Goal: Task Accomplishment & Management: Manage account settings

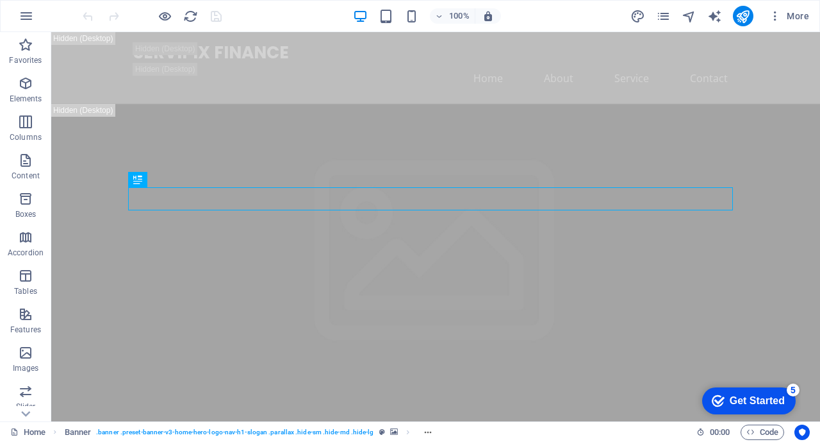
click at [218, 19] on div at bounding box center [152, 16] width 144 height 21
click at [26, 15] on icon "button" at bounding box center [26, 15] width 15 height 15
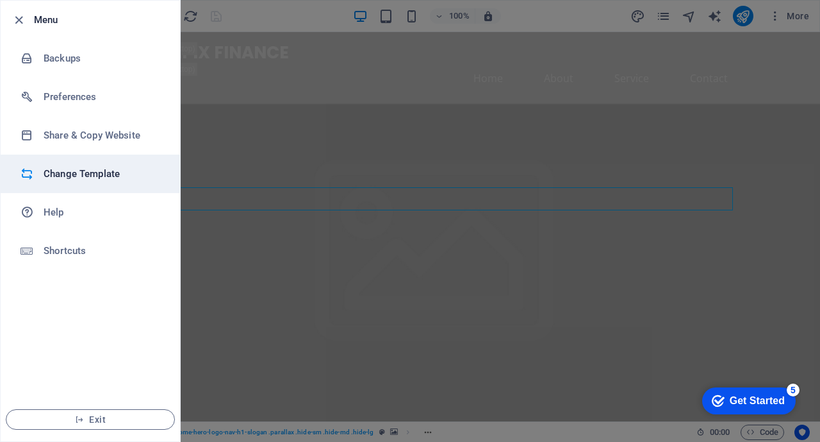
click at [74, 174] on h6 "Change Template" at bounding box center [103, 173] width 119 height 15
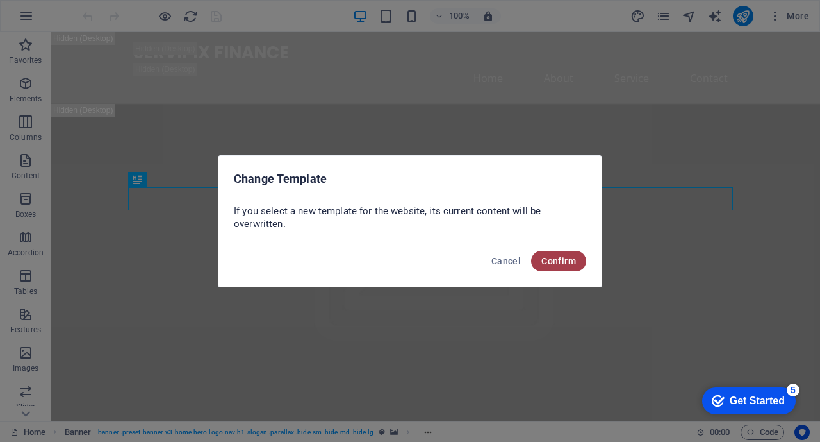
click at [570, 260] on span "Confirm" at bounding box center [558, 261] width 35 height 10
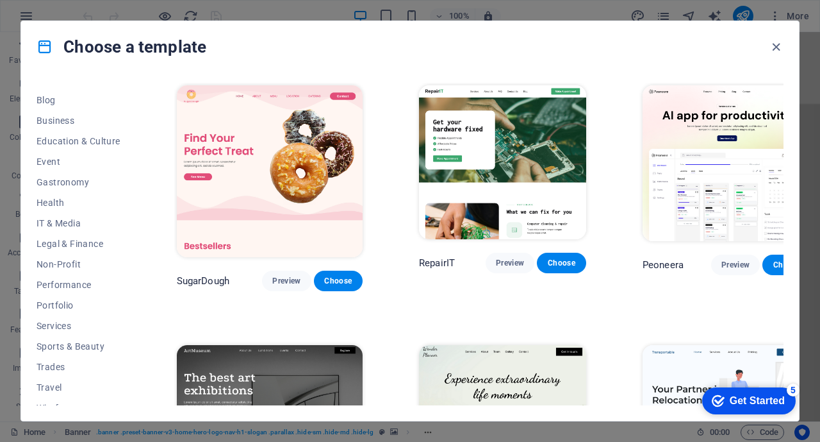
scroll to position [190, 0]
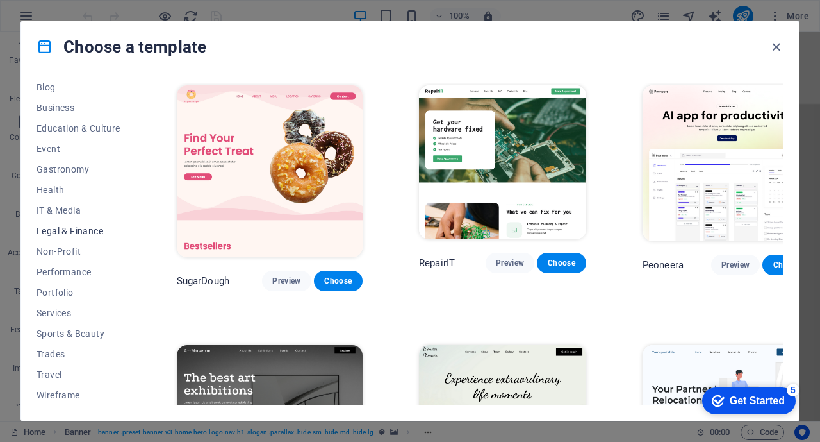
click at [79, 230] on span "Legal & Finance" at bounding box center [79, 231] width 84 height 10
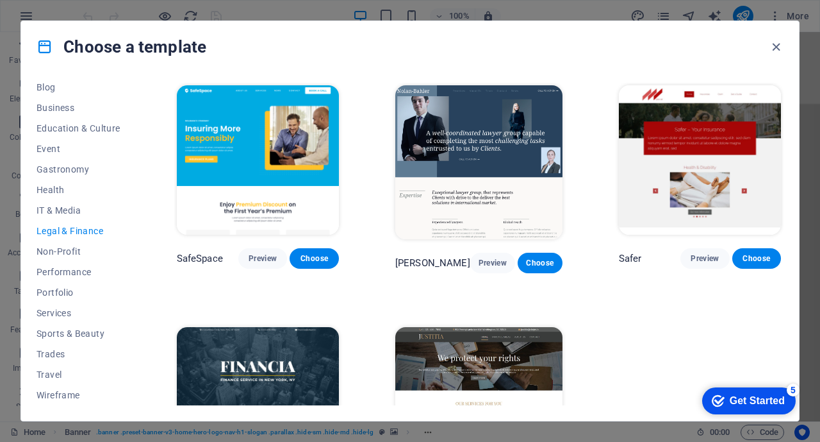
drag, startPoint x: 780, startPoint y: 91, endPoint x: 786, endPoint y: 172, distance: 81.5
click at [786, 172] on div "All Templates My Templates New Trending Landingpage Multipager Onepager Art & D…" at bounding box center [410, 246] width 778 height 348
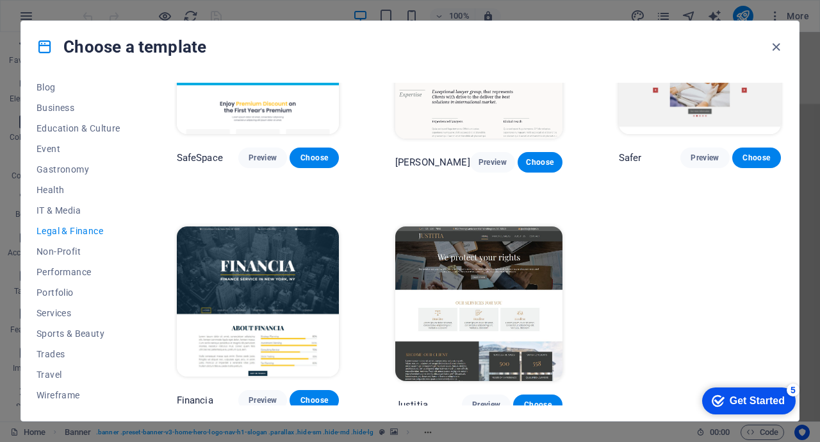
scroll to position [101, 0]
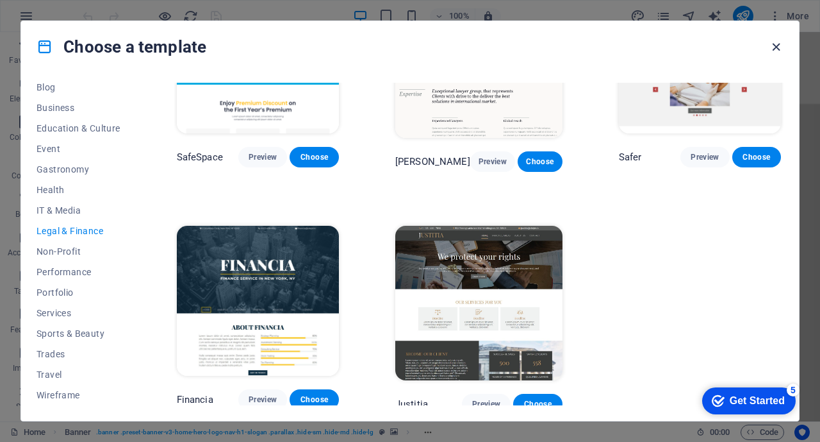
click at [777, 47] on icon "button" at bounding box center [776, 47] width 15 height 15
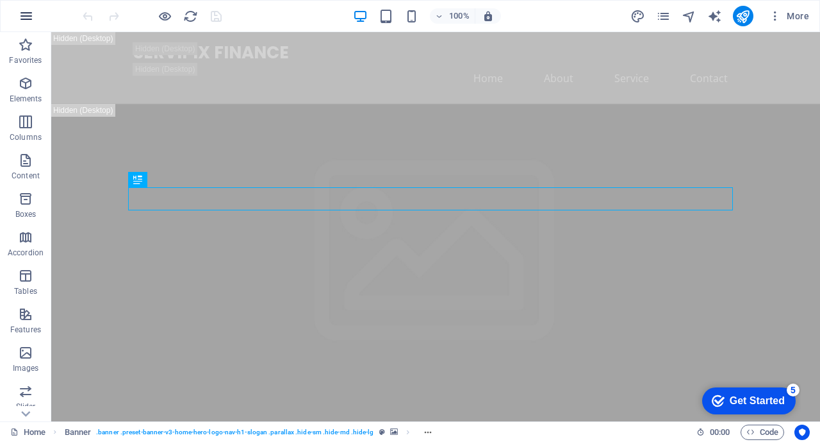
click at [23, 16] on icon "button" at bounding box center [26, 15] width 15 height 15
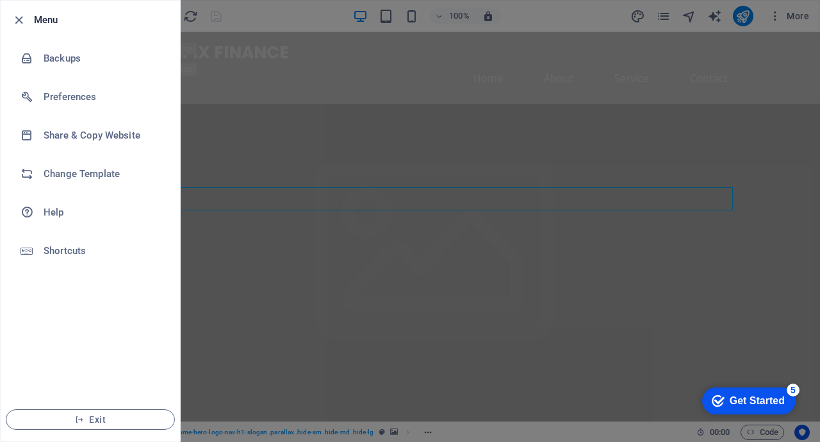
click at [253, 133] on div at bounding box center [410, 221] width 820 height 442
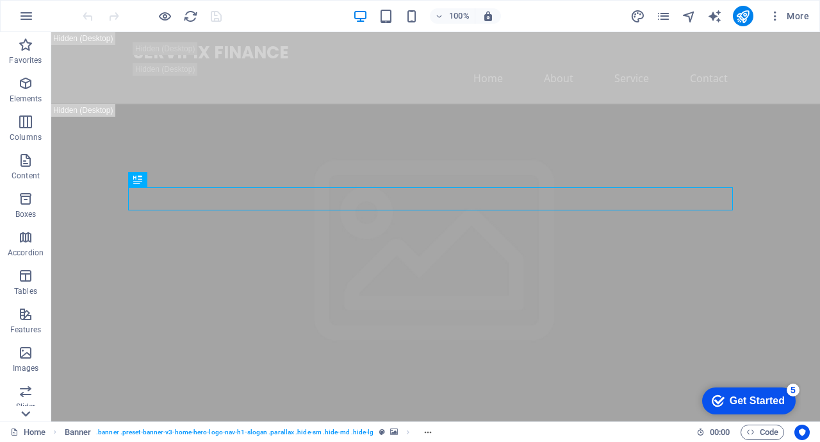
click at [24, 49] on icon at bounding box center [26, 40] width 18 height 18
click at [31, 209] on icon "button" at bounding box center [25, 202] width 15 height 15
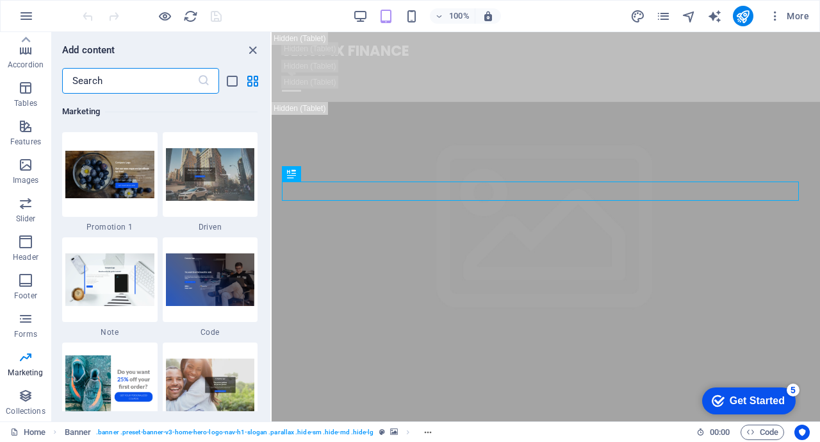
scroll to position [11063, 0]
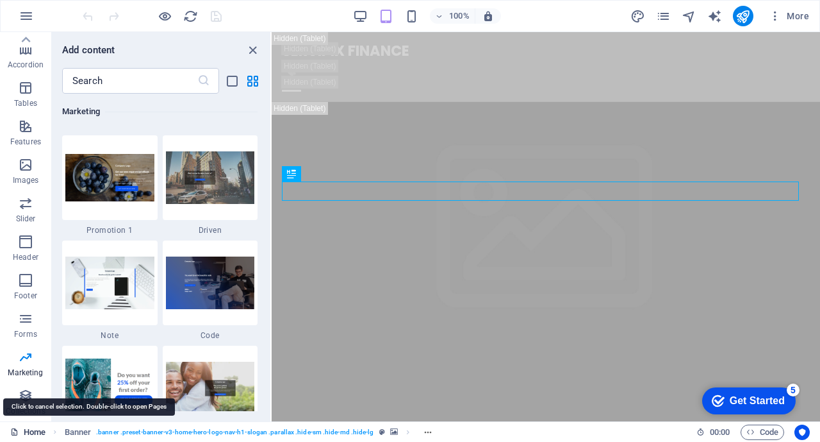
click at [35, 430] on link "Home" at bounding box center [27, 431] width 35 height 15
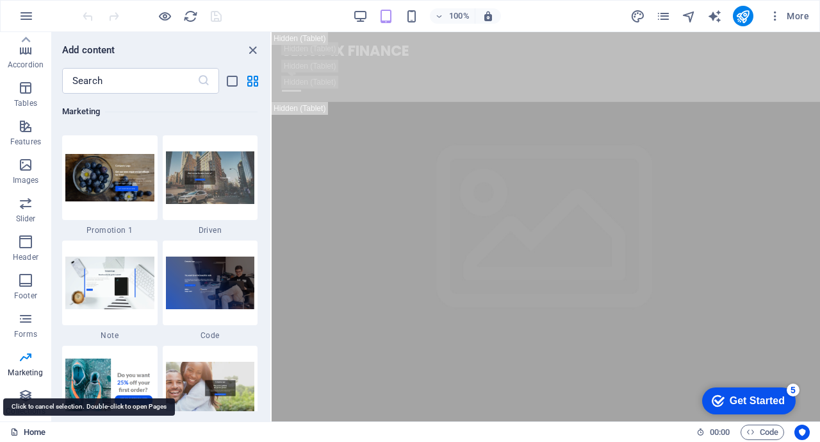
click at [35, 428] on link "Home" at bounding box center [27, 431] width 35 height 15
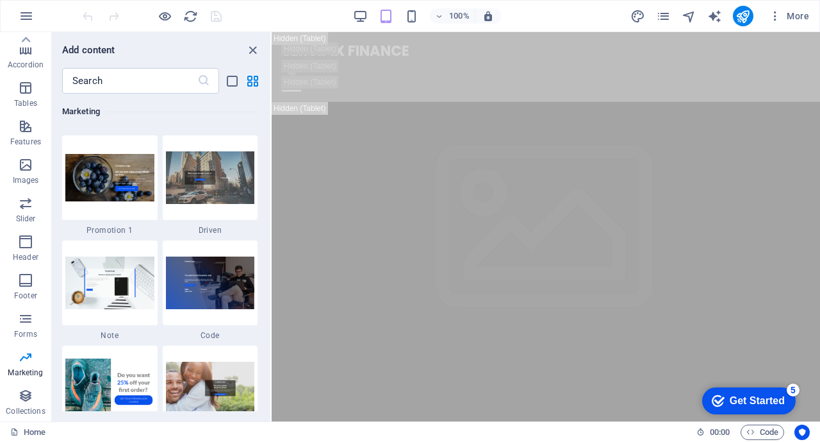
click at [794, 388] on div "5" at bounding box center [793, 389] width 13 height 13
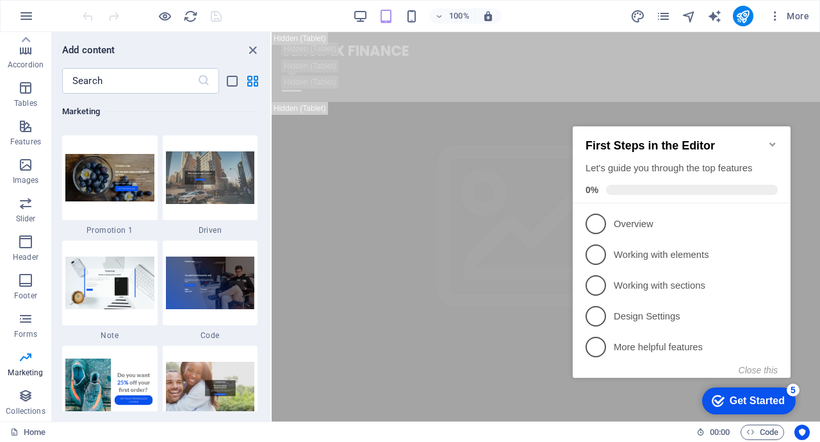
click at [772, 139] on icon "Minimize checklist" at bounding box center [773, 144] width 10 height 10
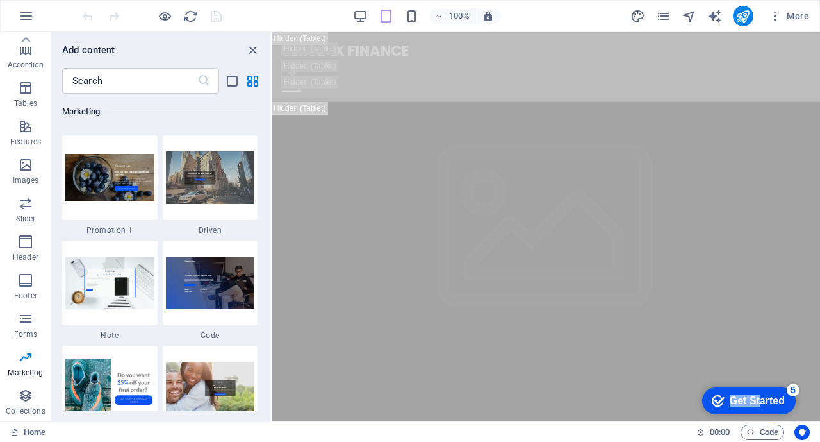
drag, startPoint x: 758, startPoint y: 397, endPoint x: 413, endPoint y: 376, distance: 346.0
click html "checkmark Get Started 5 First Steps in the Editor Let's guide you through the t…"
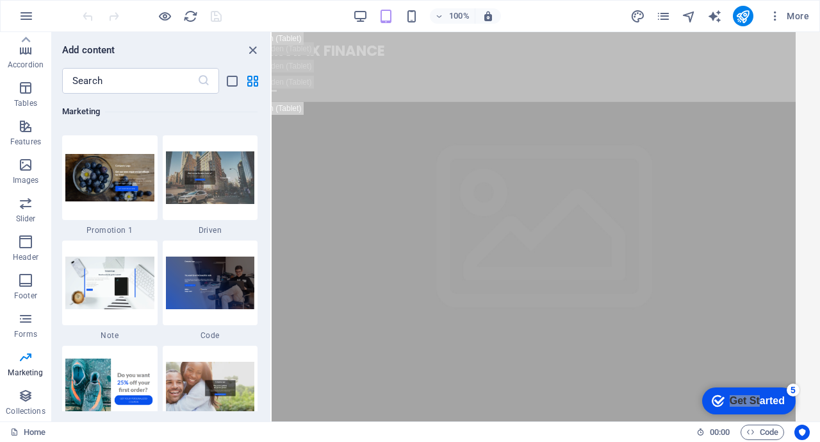
click at [647, 432] on div "Home" at bounding box center [348, 431] width 676 height 15
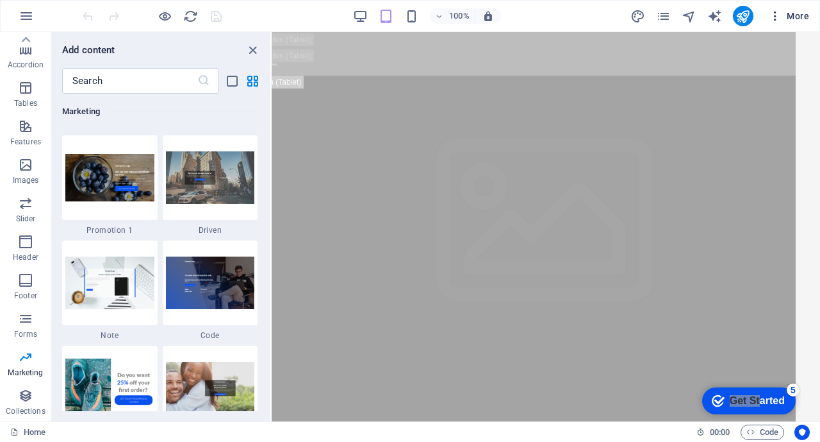
click at [776, 17] on icon "button" at bounding box center [775, 16] width 13 height 13
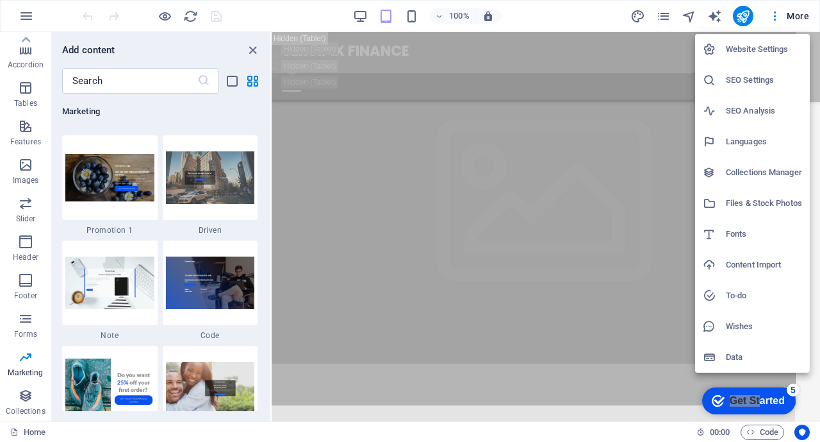
scroll to position [103, 0]
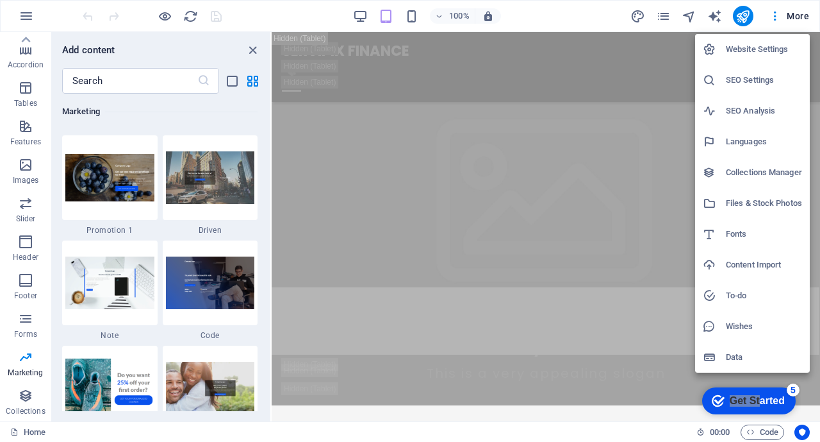
click at [800, 19] on div at bounding box center [410, 221] width 820 height 442
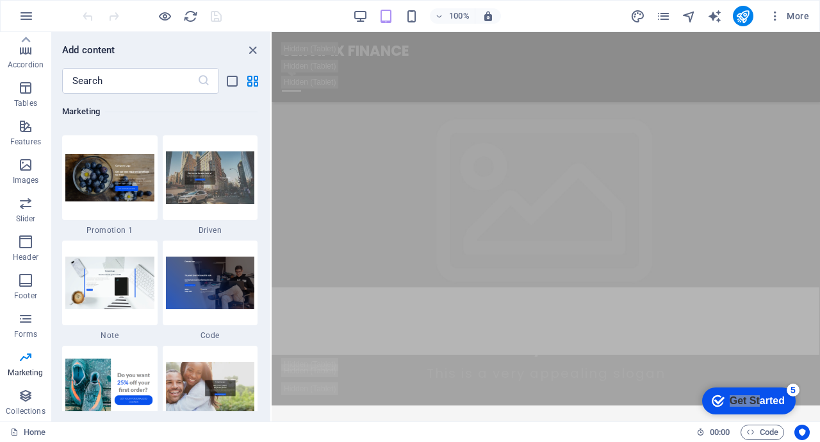
drag, startPoint x: 1084, startPoint y: 32, endPoint x: 677, endPoint y: 38, distance: 406.3
click at [608, 61] on div "SERVIPIX FINANCE Home About Service Contact" at bounding box center [546, 67] width 549 height 70
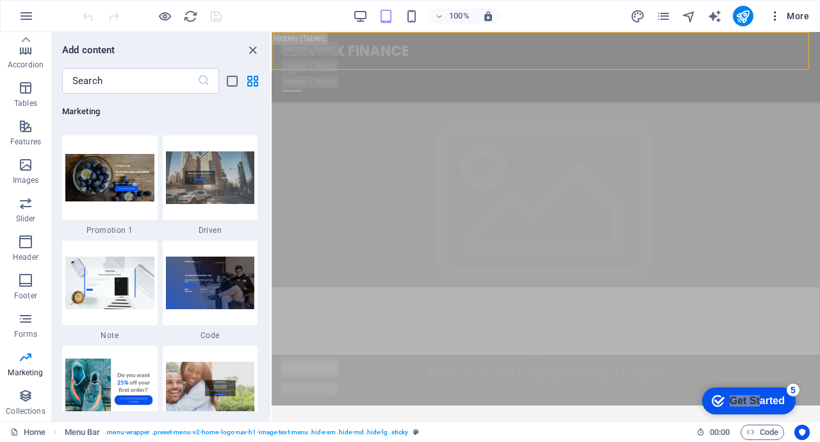
click at [776, 19] on icon "button" at bounding box center [775, 16] width 13 height 13
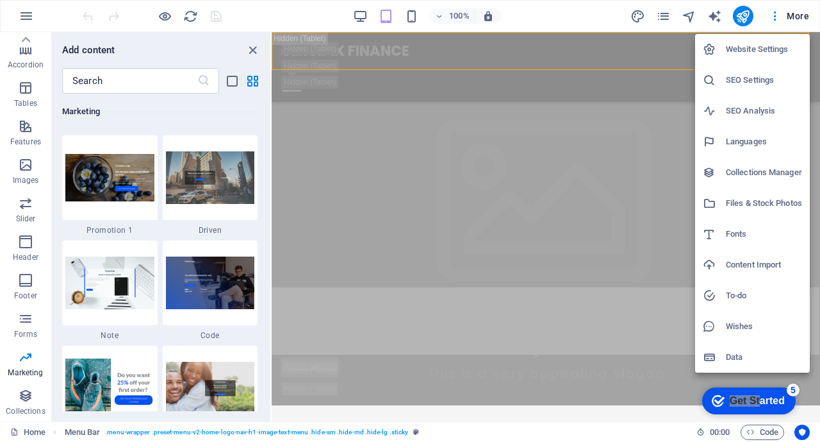
click at [644, 47] on div at bounding box center [410, 221] width 820 height 442
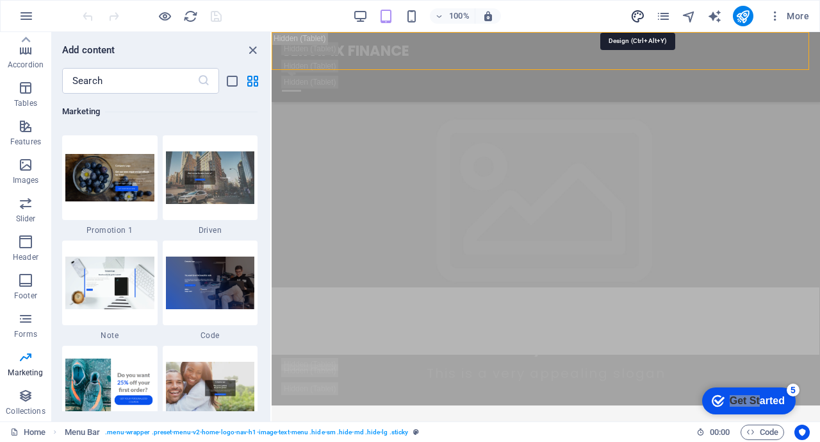
click at [641, 15] on icon "design" at bounding box center [638, 16] width 15 height 15
select select "px"
select select "200"
select select "px"
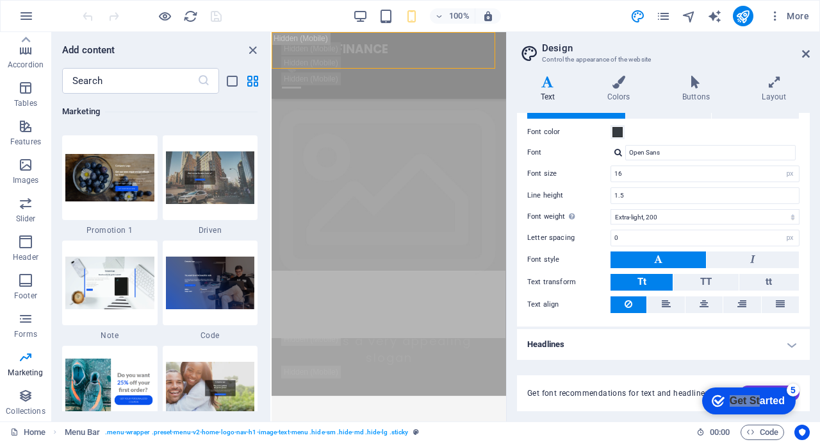
scroll to position [0, 0]
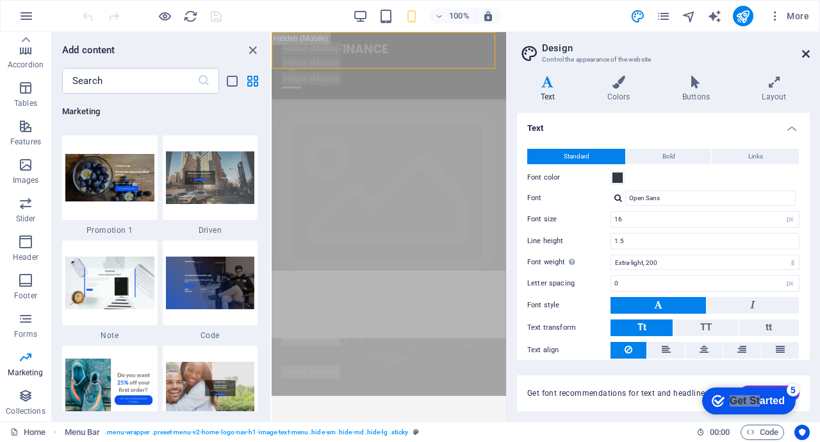
drag, startPoint x: 809, startPoint y: 50, endPoint x: 493, endPoint y: 45, distance: 315.3
click at [809, 50] on icon at bounding box center [806, 54] width 8 height 10
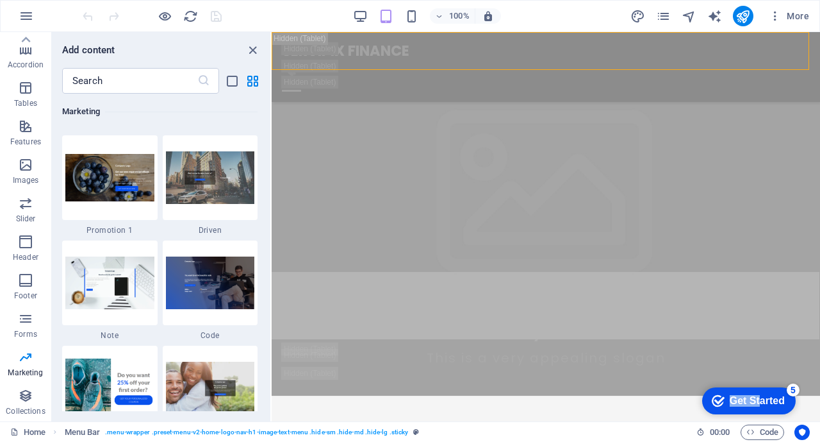
click at [752, 400] on div "Get Started" at bounding box center [757, 401] width 55 height 12
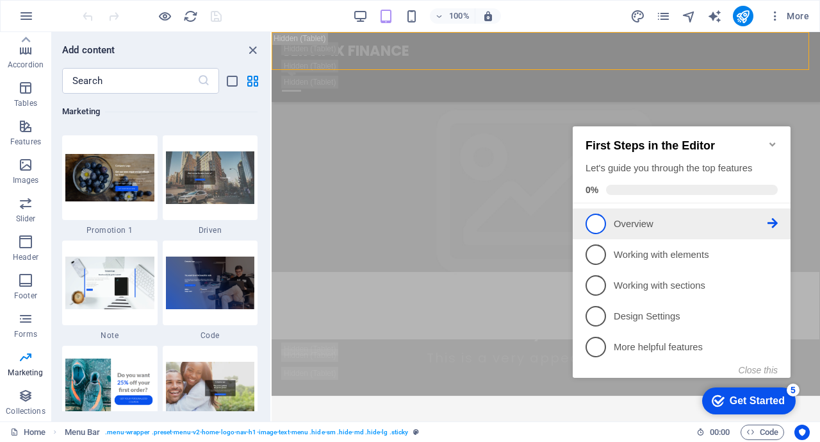
click at [600, 223] on span "1" at bounding box center [596, 223] width 21 height 21
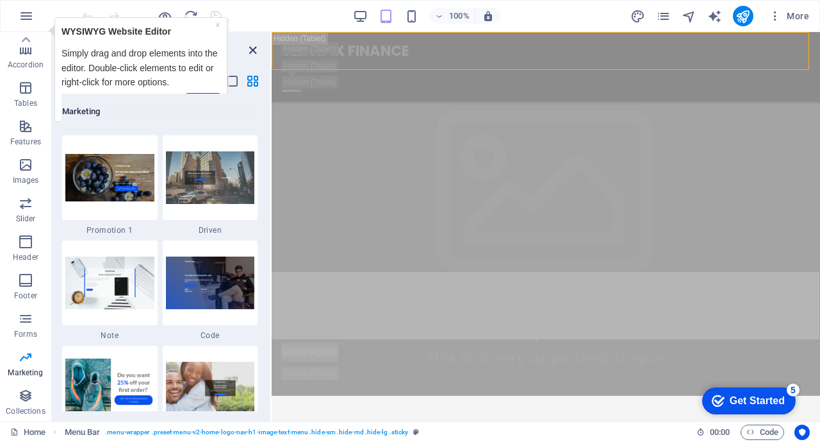
click at [255, 46] on icon "close panel" at bounding box center [252, 50] width 15 height 15
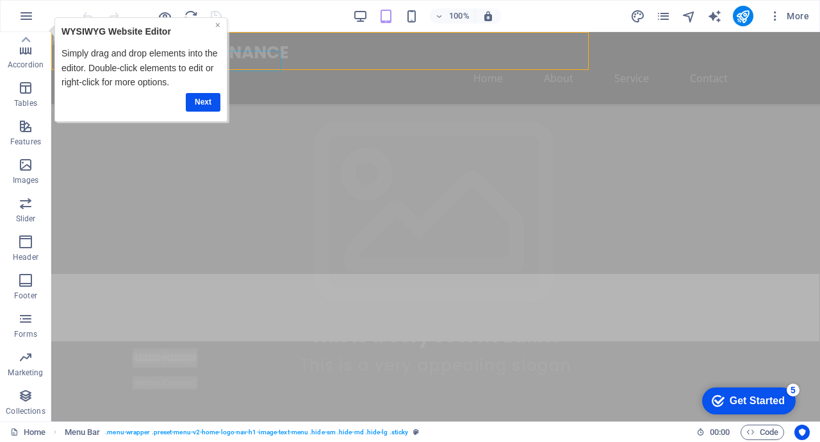
click at [218, 26] on link "×" at bounding box center [217, 25] width 5 height 10
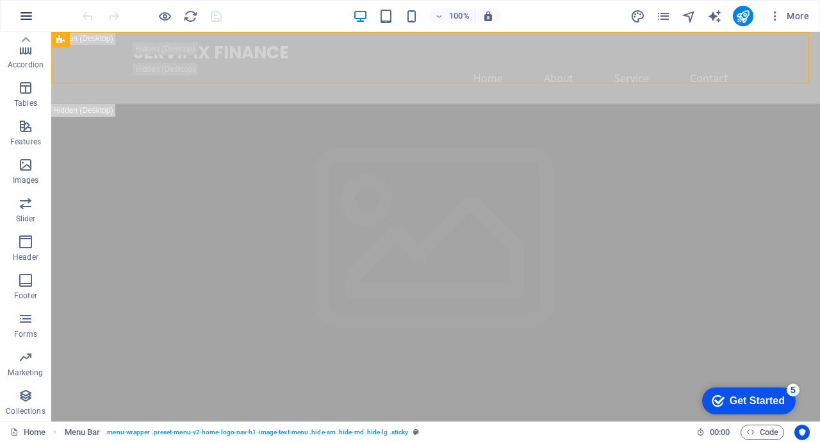
click at [26, 17] on icon "button" at bounding box center [26, 15] width 15 height 15
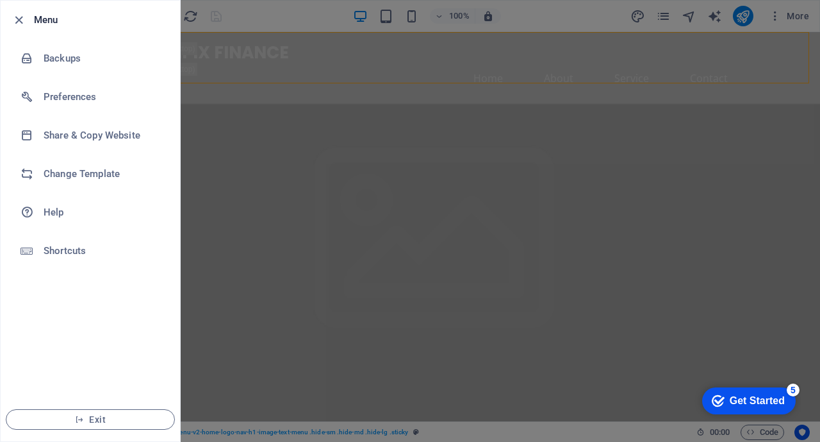
click at [219, 115] on div at bounding box center [410, 221] width 820 height 442
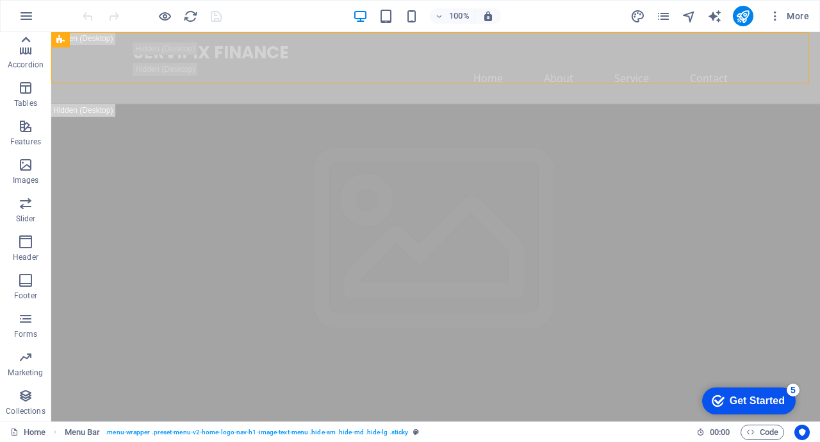
click at [24, 38] on icon at bounding box center [26, 40] width 18 height 18
click at [24, 49] on icon at bounding box center [26, 40] width 18 height 18
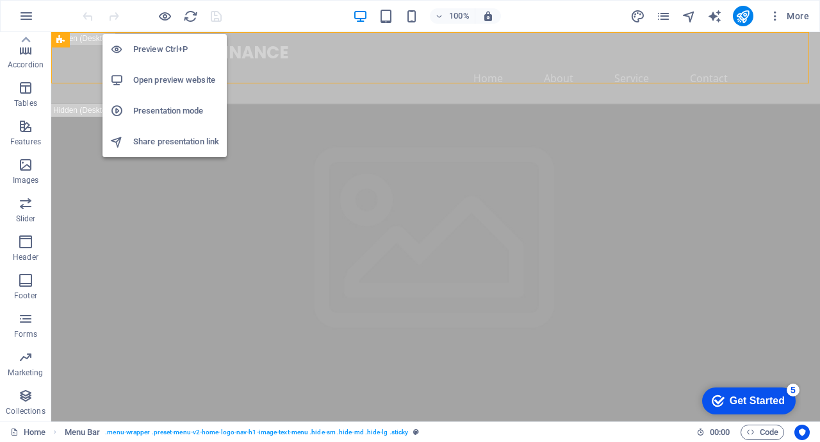
click at [165, 48] on h6 "Preview Ctrl+P" at bounding box center [176, 49] width 86 height 15
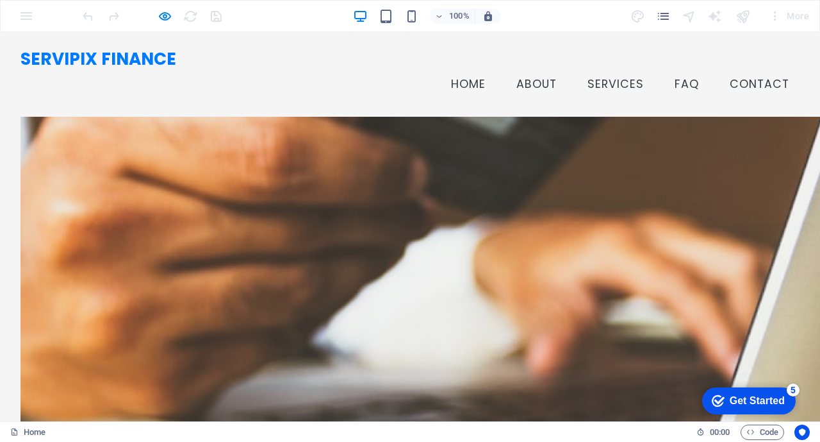
scroll to position [1939, 0]
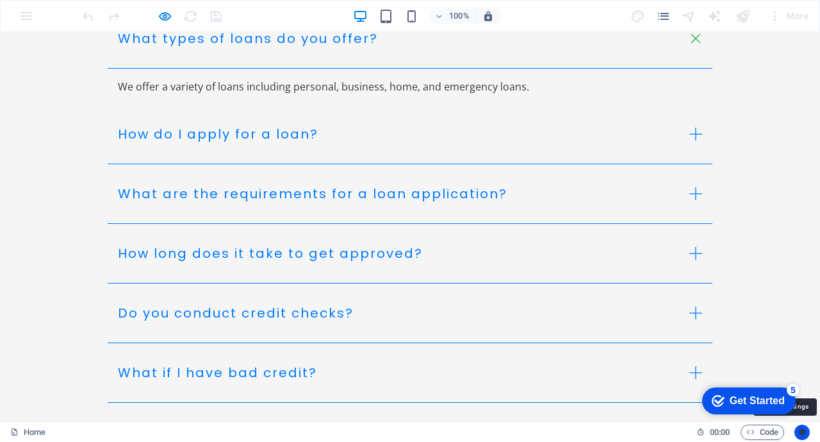
click at [804, 431] on icon "Usercentrics" at bounding box center [802, 431] width 9 height 9
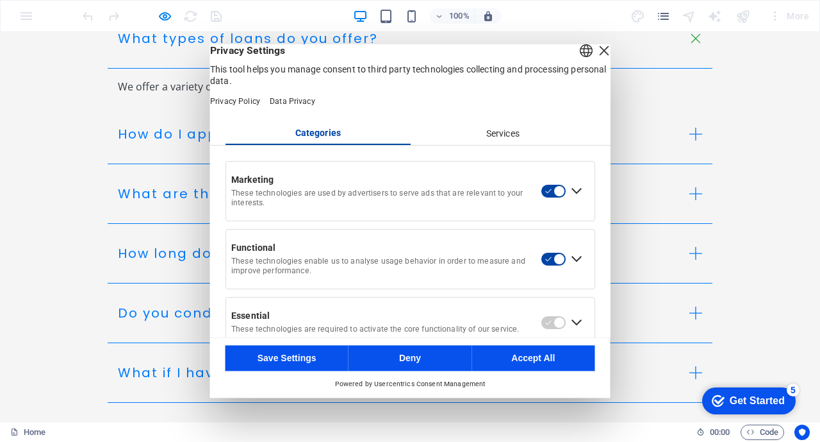
click at [595, 60] on div "Close Layer" at bounding box center [604, 51] width 18 height 18
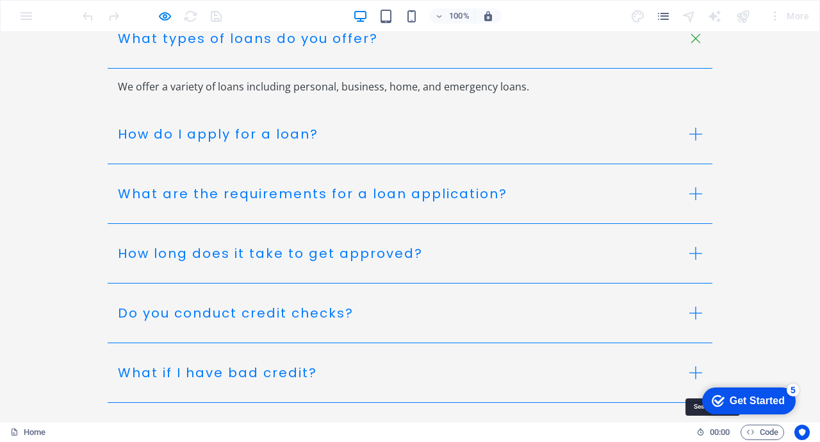
click at [698, 430] on icon at bounding box center [701, 431] width 8 height 8
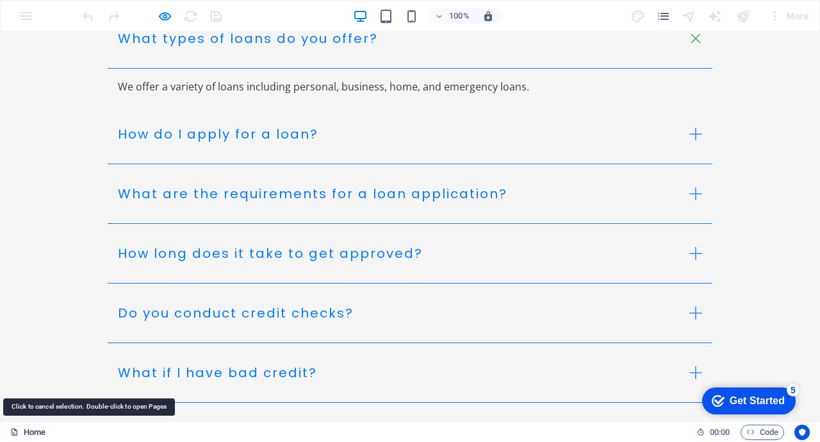
click at [21, 431] on link "Home" at bounding box center [27, 431] width 35 height 15
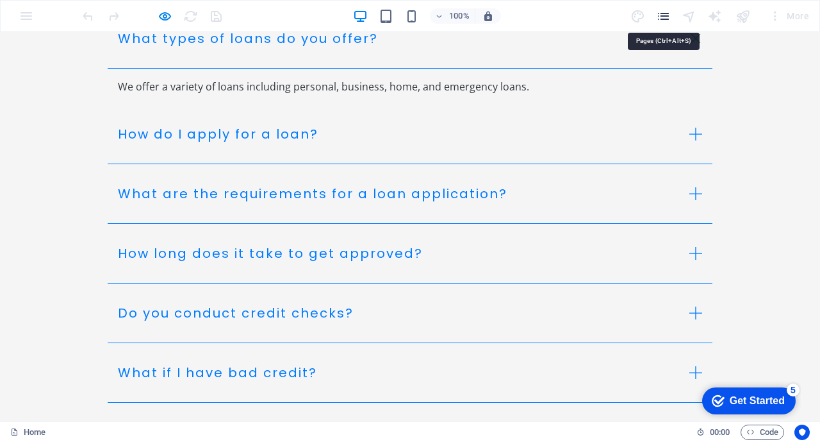
click at [666, 12] on icon "pages" at bounding box center [663, 16] width 15 height 15
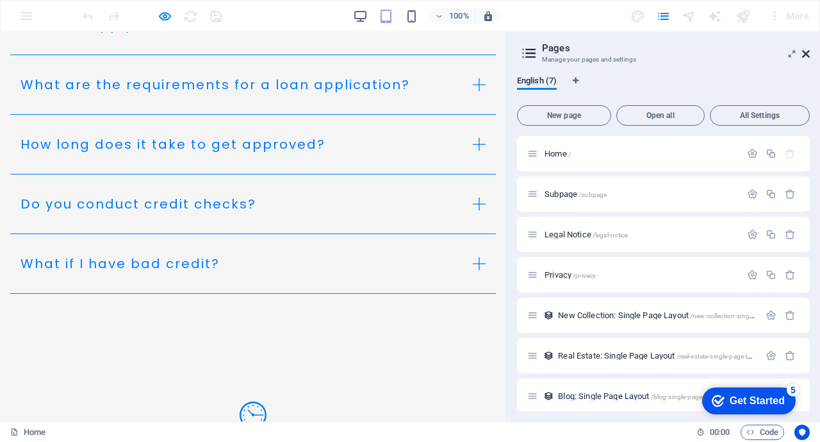
click at [809, 53] on icon at bounding box center [806, 54] width 8 height 10
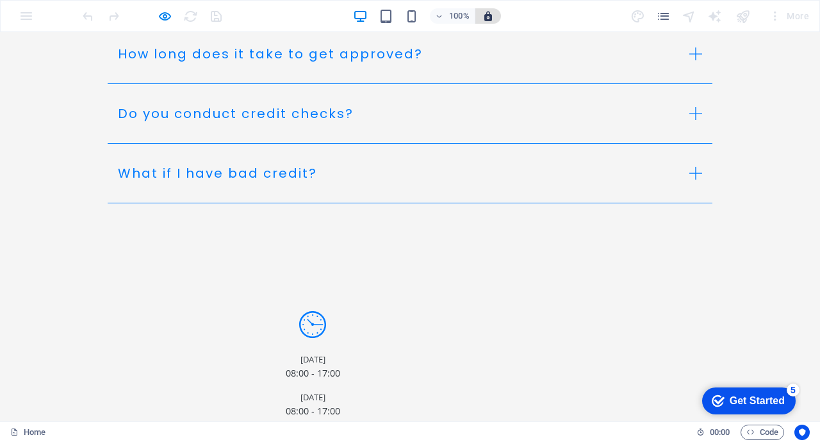
scroll to position [1939, 0]
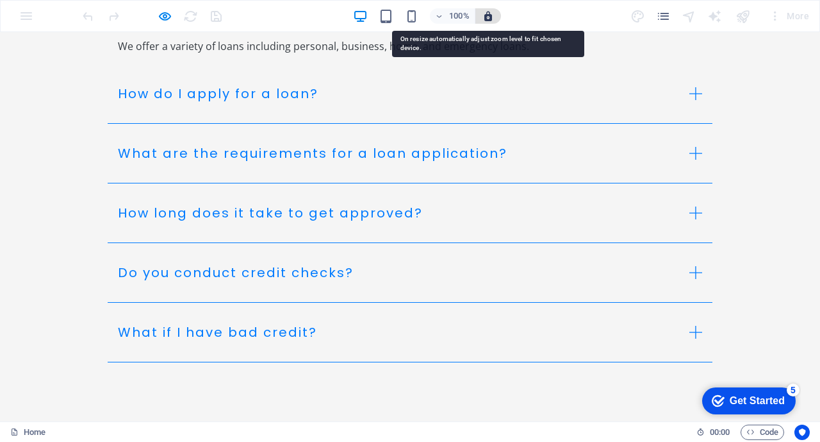
click at [490, 16] on icon "button" at bounding box center [489, 16] width 12 height 12
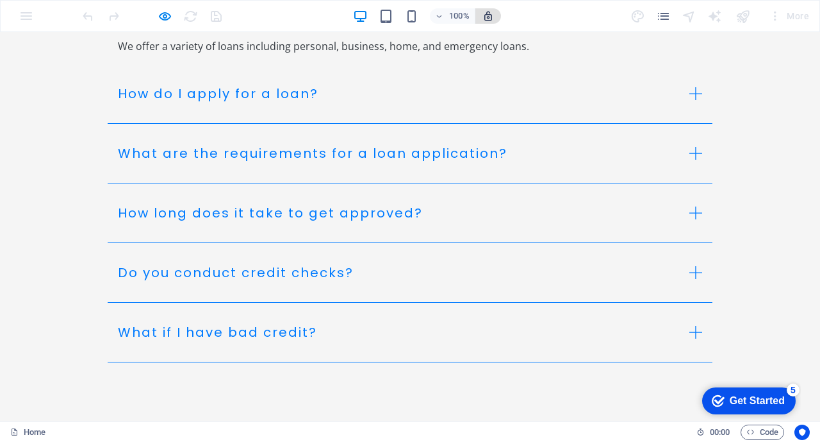
click at [488, 18] on icon "button" at bounding box center [489, 16] width 12 height 12
click at [461, 18] on h6 "100%" at bounding box center [459, 15] width 21 height 15
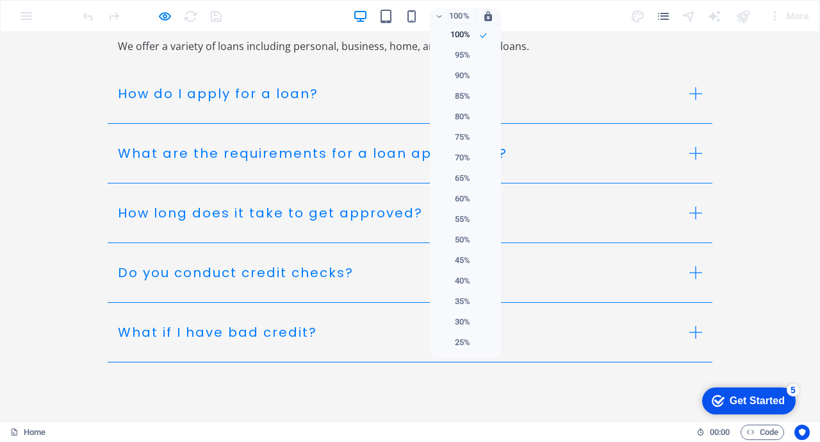
click at [404, 49] on div at bounding box center [410, 221] width 820 height 442
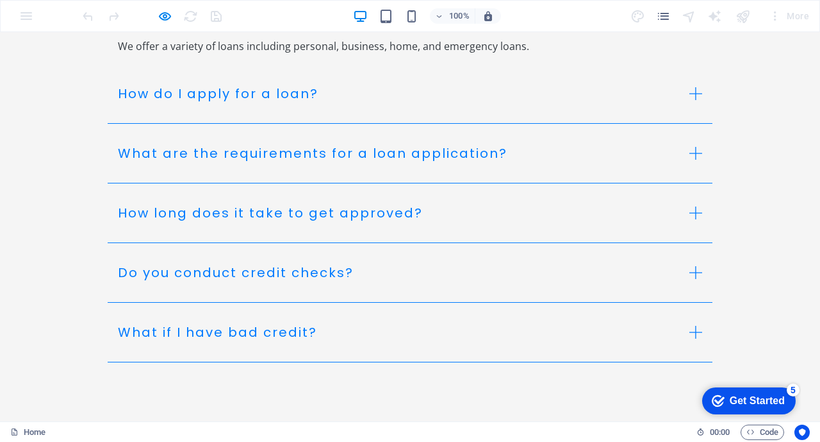
checkbox input "true"
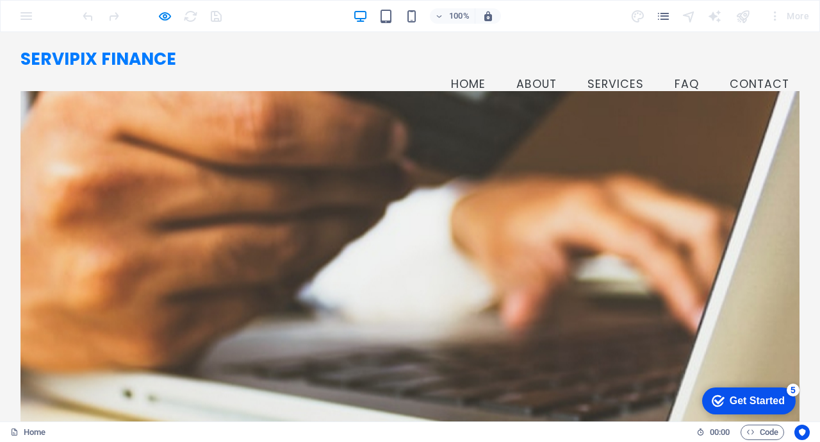
scroll to position [69, 0]
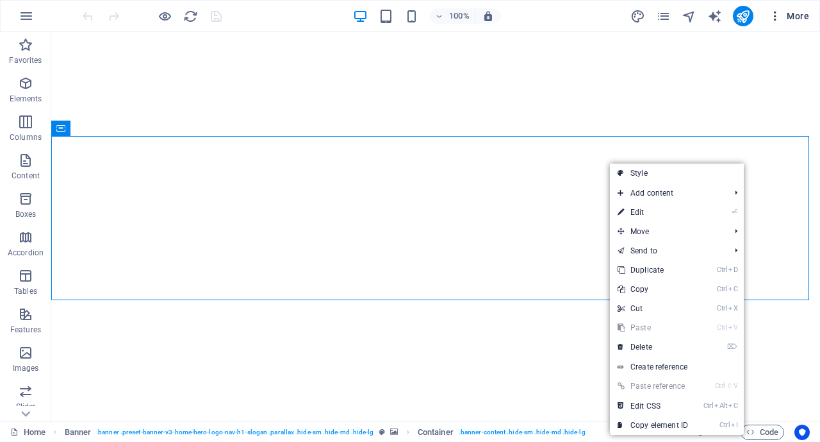
click at [798, 12] on span "More" at bounding box center [789, 16] width 40 height 13
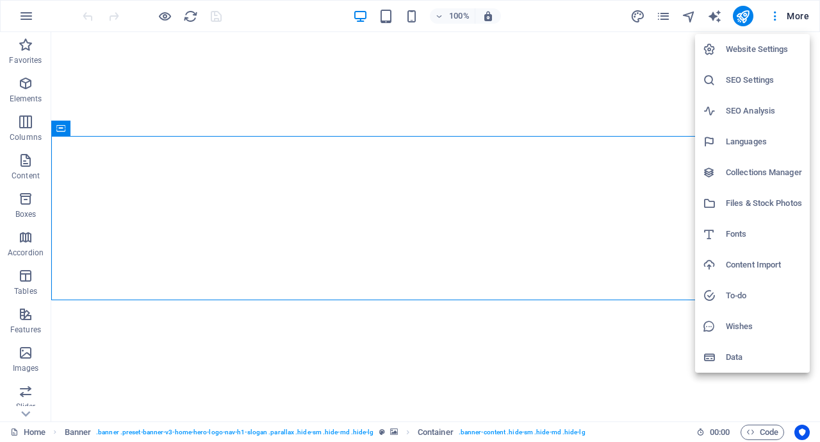
click at [777, 18] on div at bounding box center [410, 221] width 820 height 442
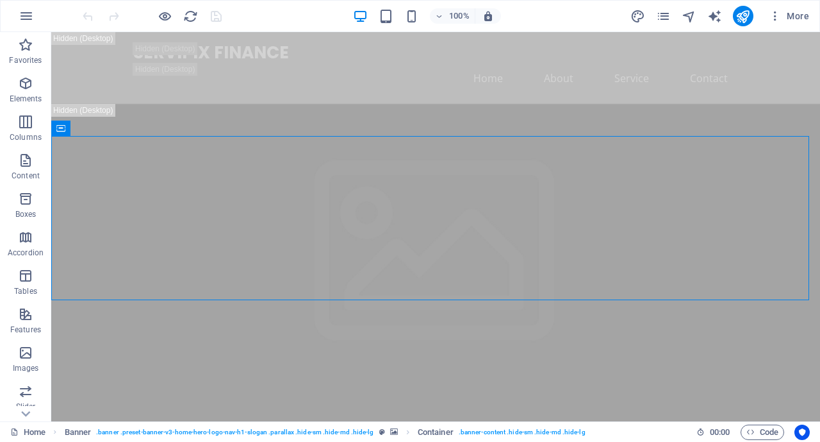
click at [775, 18] on div "Website Settings SEO Settings SEO Analysis Languages Collections Manager Files …" at bounding box center [410, 225] width 820 height 434
click at [775, 19] on div "Website Settings SEO Settings SEO Analysis Languages Collections Manager Files …" at bounding box center [410, 225] width 820 height 434
click at [774, 15] on icon "button" at bounding box center [775, 16] width 13 height 13
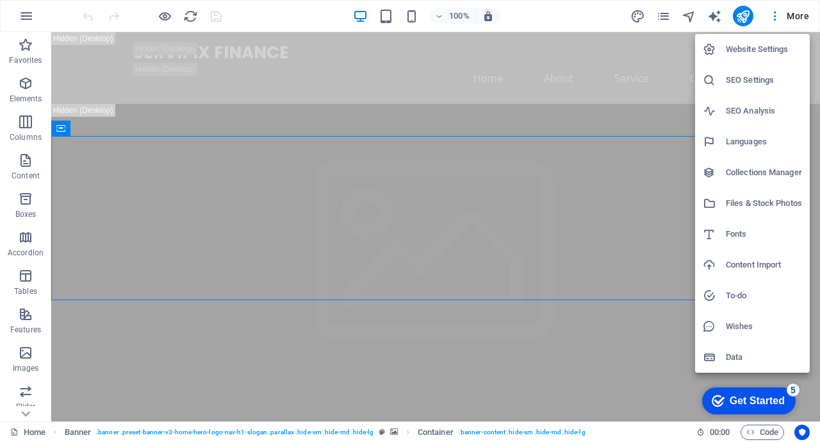
click at [745, 202] on h6 "Files & Stock Photos" at bounding box center [764, 202] width 76 height 15
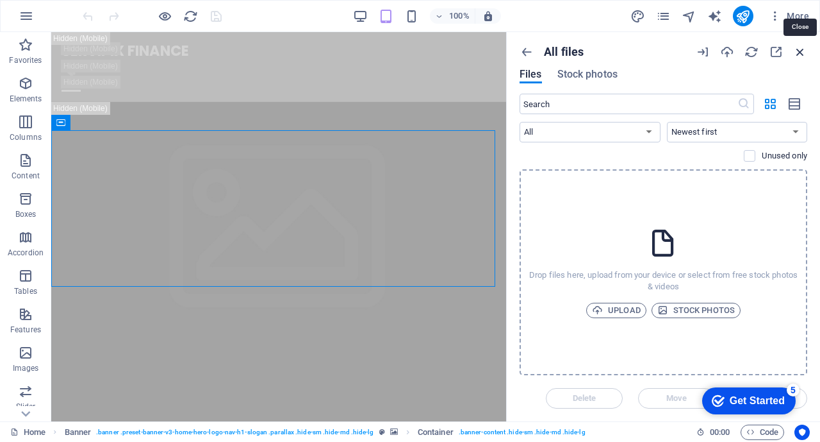
drag, startPoint x: 802, startPoint y: 52, endPoint x: 745, endPoint y: 21, distance: 64.8
click at [802, 52] on icon "button" at bounding box center [800, 52] width 14 height 14
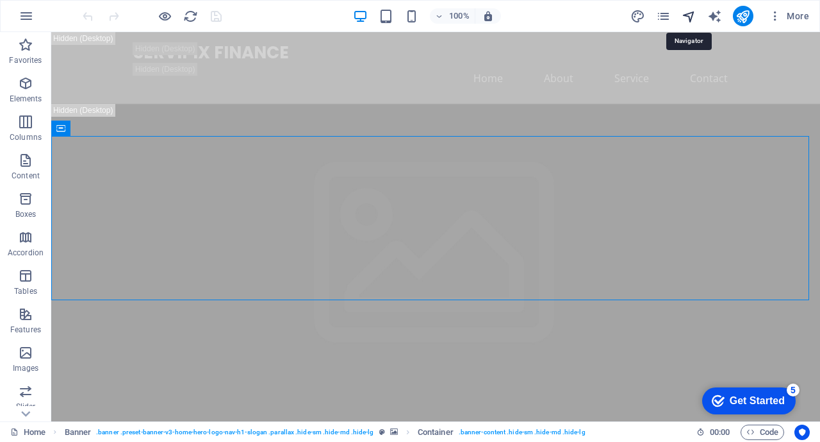
click at [688, 21] on icon "navigator" at bounding box center [689, 16] width 15 height 15
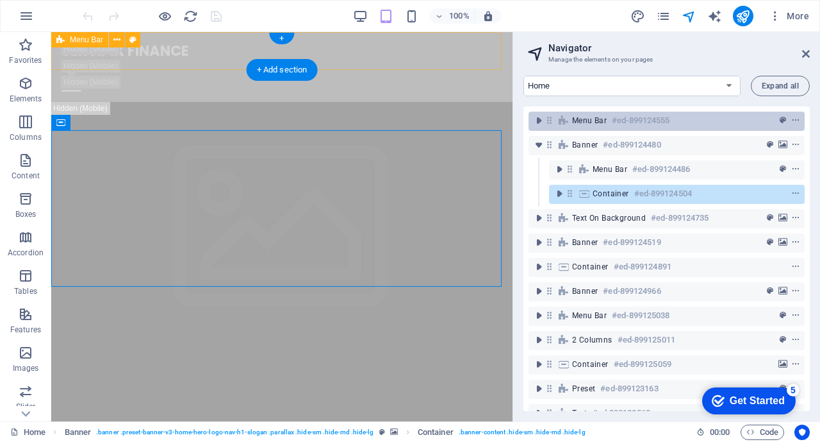
click at [592, 119] on span "Menu Bar" at bounding box center [589, 120] width 35 height 10
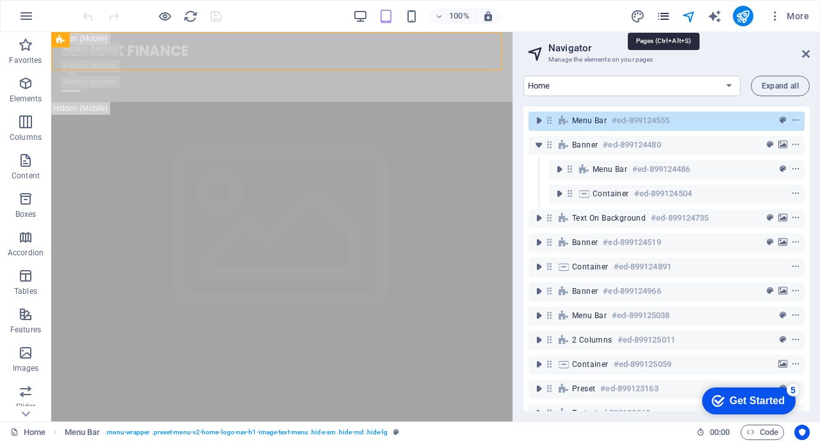
click at [661, 18] on icon "pages" at bounding box center [663, 16] width 15 height 15
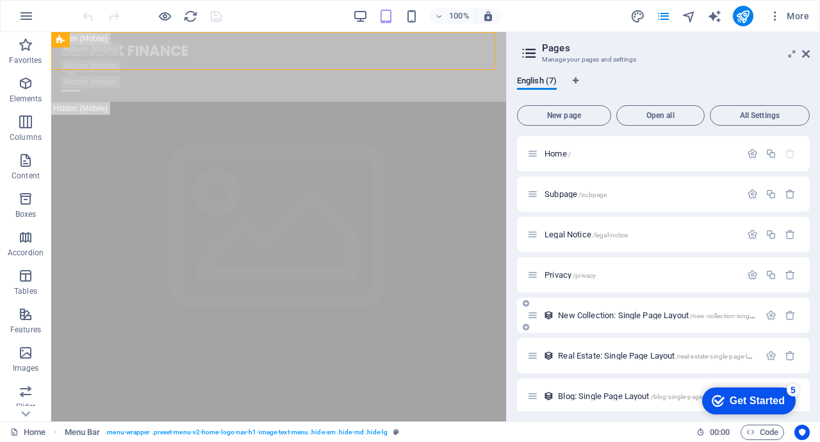
scroll to position [8, 0]
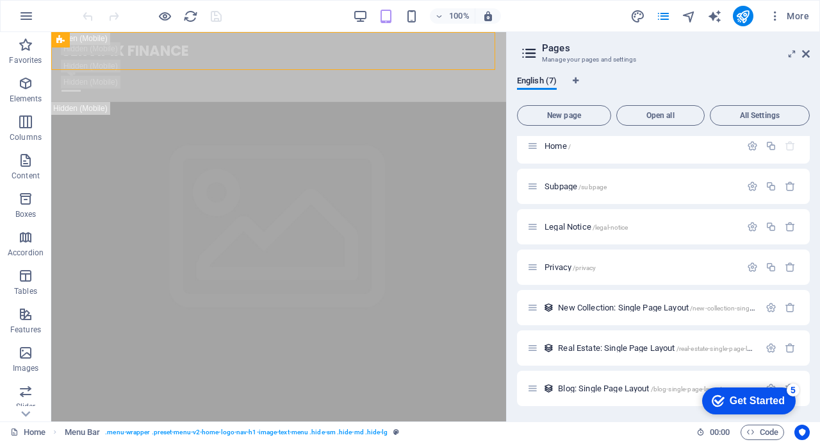
click at [770, 387] on div "checkmark Get Started 5" at bounding box center [749, 400] width 94 height 27
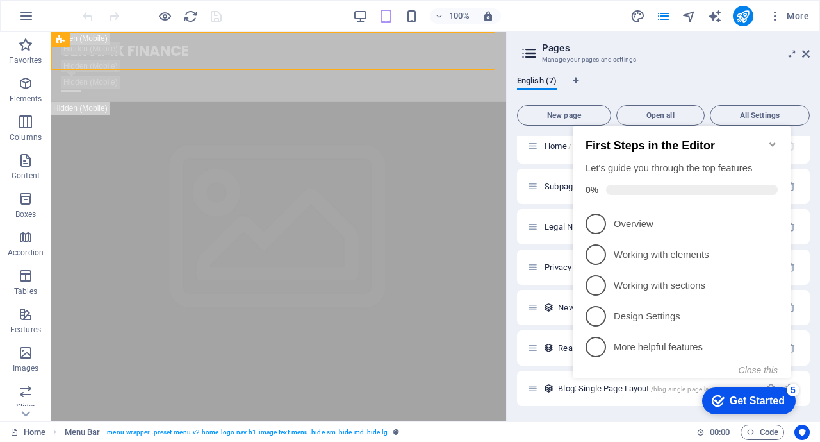
click at [772, 139] on icon "Minimize checklist" at bounding box center [773, 144] width 10 height 10
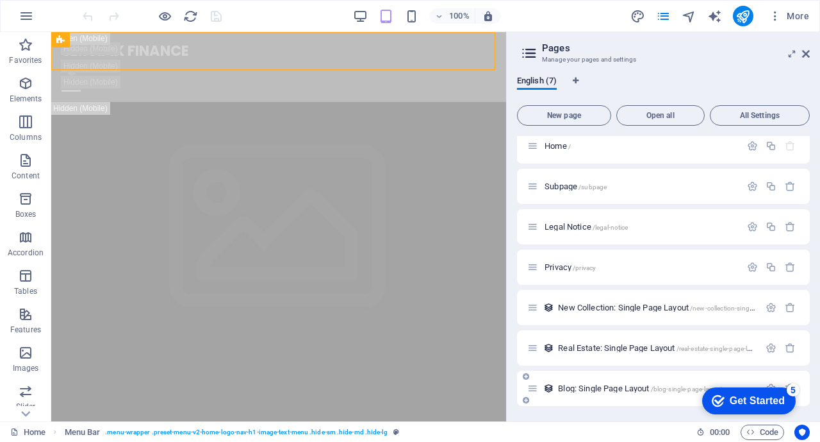
click at [610, 388] on span "Blog: Single Page Layout /blog-single-page-layout" at bounding box center [640, 388] width 164 height 10
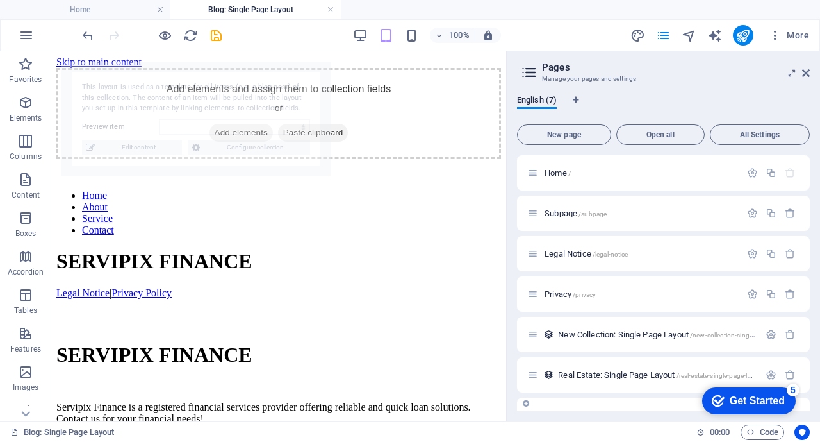
scroll to position [0, 0]
select select "68b6fc55c151cb27b90ddf17"
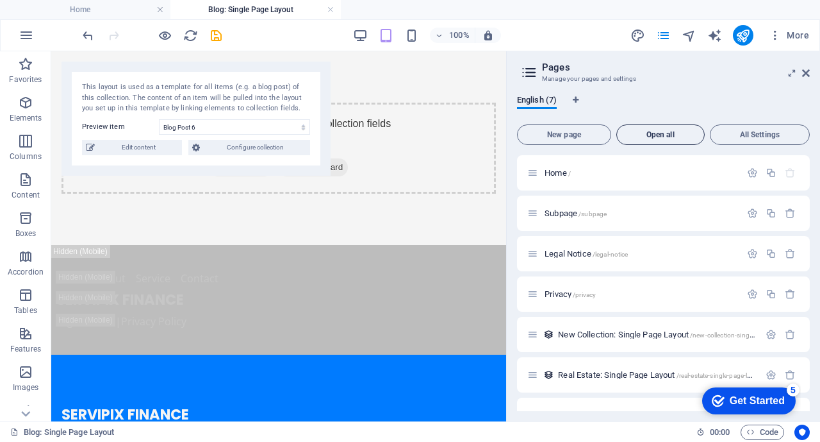
click at [660, 135] on span "Open all" at bounding box center [660, 135] width 77 height 8
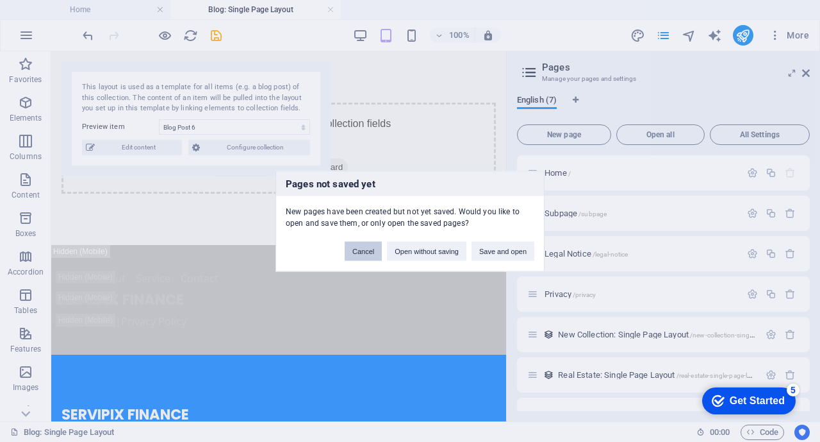
drag, startPoint x: 354, startPoint y: 252, endPoint x: 303, endPoint y: 201, distance: 72.0
click at [354, 252] on button "Cancel" at bounding box center [363, 250] width 37 height 19
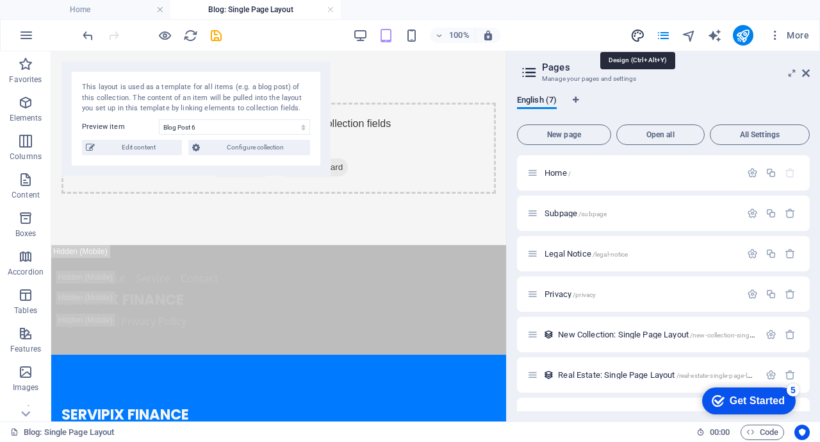
click at [634, 37] on icon "design" at bounding box center [638, 35] width 15 height 15
select select "px"
select select "200"
select select "px"
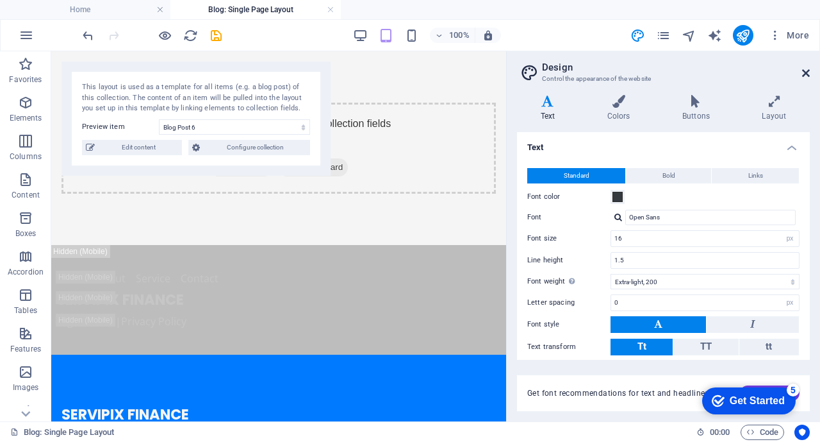
click at [806, 73] on icon at bounding box center [806, 73] width 8 height 10
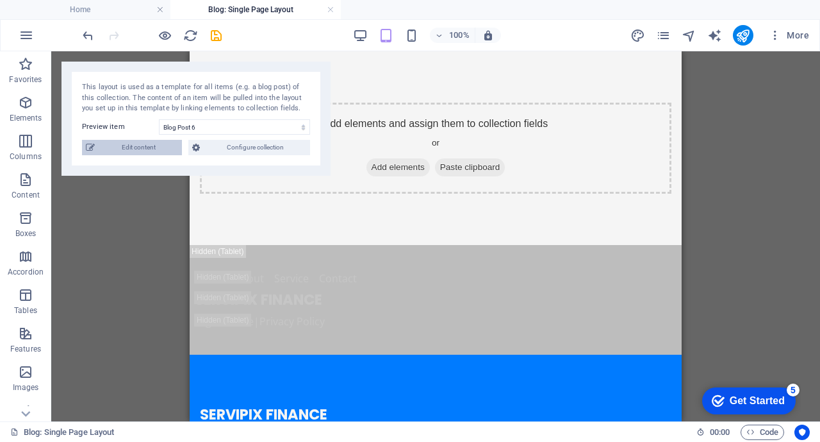
click at [133, 151] on span "Edit content" at bounding box center [138, 147] width 79 height 15
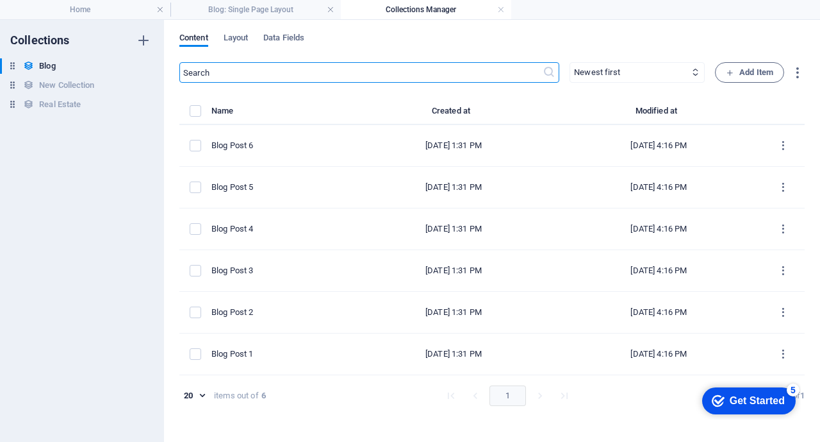
select select "Category 2"
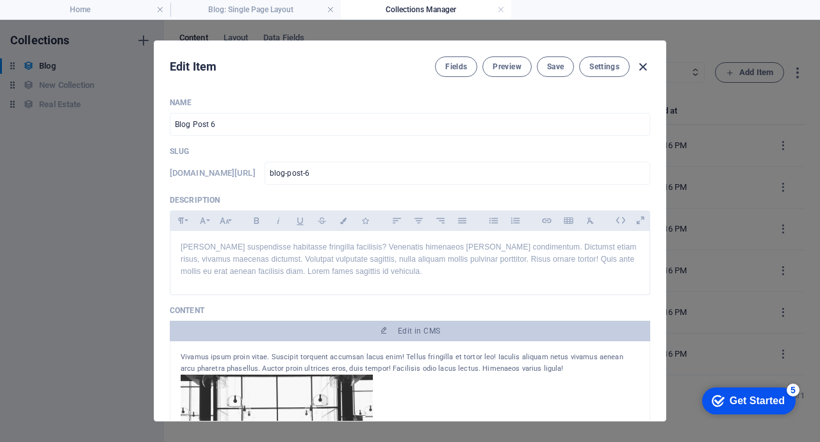
click at [644, 68] on icon "button" at bounding box center [643, 67] width 15 height 15
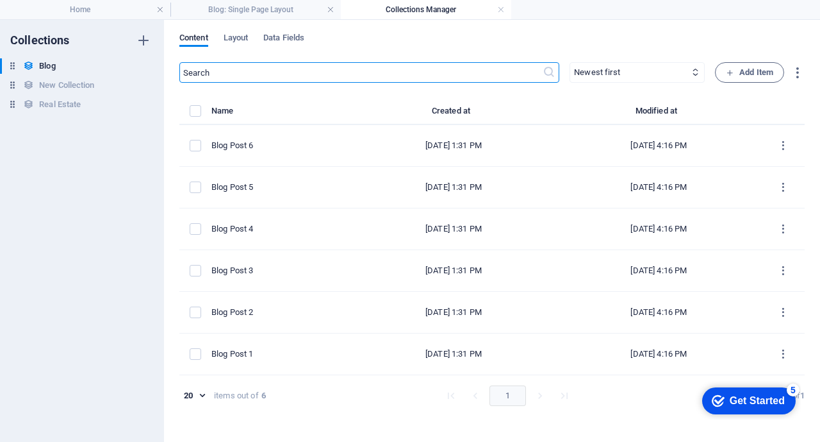
type input "2025-09-02"
type input "blog-post-6"
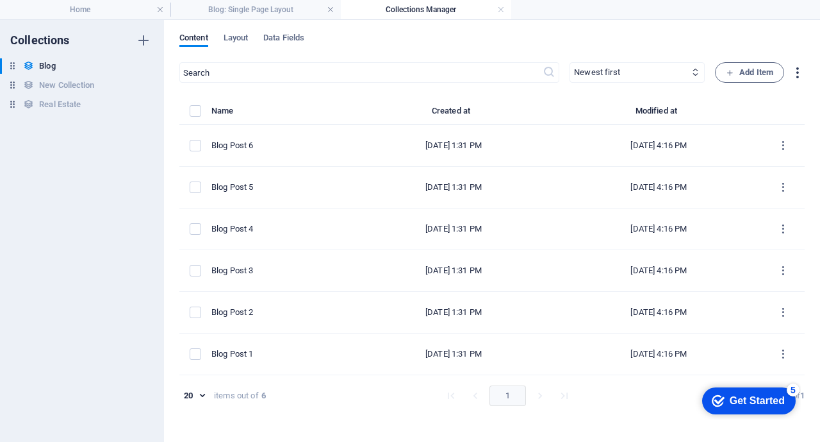
click at [795, 73] on icon "button" at bounding box center [797, 72] width 15 height 15
click at [144, 42] on div at bounding box center [410, 221] width 820 height 442
drag, startPoint x: 485, startPoint y: 42, endPoint x: 565, endPoint y: 33, distance: 80.6
drag, startPoint x: 565, startPoint y: 33, endPoint x: 1, endPoint y: 68, distance: 565.6
click at [1, 68] on div "Blog Blog" at bounding box center [75, 65] width 151 height 15
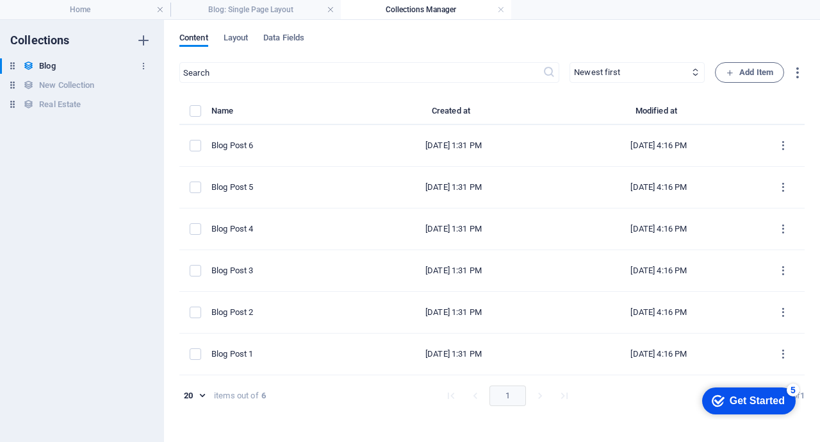
click at [1, 67] on div "Blog Blog" at bounding box center [75, 65] width 151 height 15
click at [224, 11] on h4 "Blog: Single Page Layout" at bounding box center [255, 10] width 170 height 14
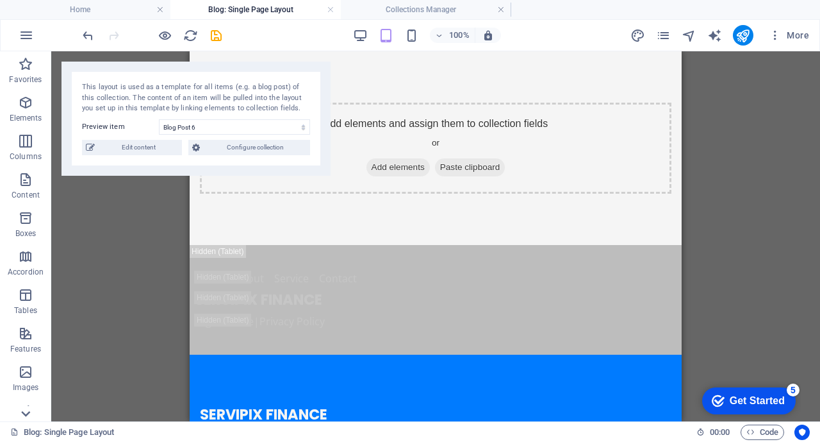
click at [24, 62] on icon at bounding box center [26, 59] width 9 height 6
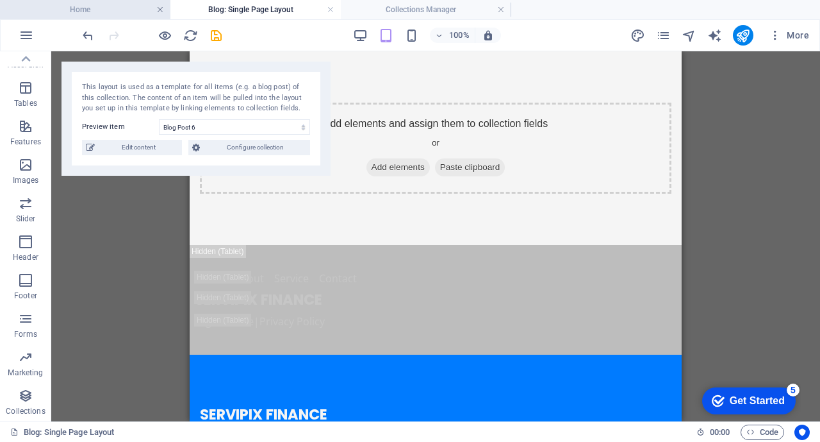
click at [160, 9] on link at bounding box center [160, 10] width 8 height 12
click at [501, 10] on ul "Home Blog: Single Page Layout Collections Manager" at bounding box center [410, 9] width 820 height 19
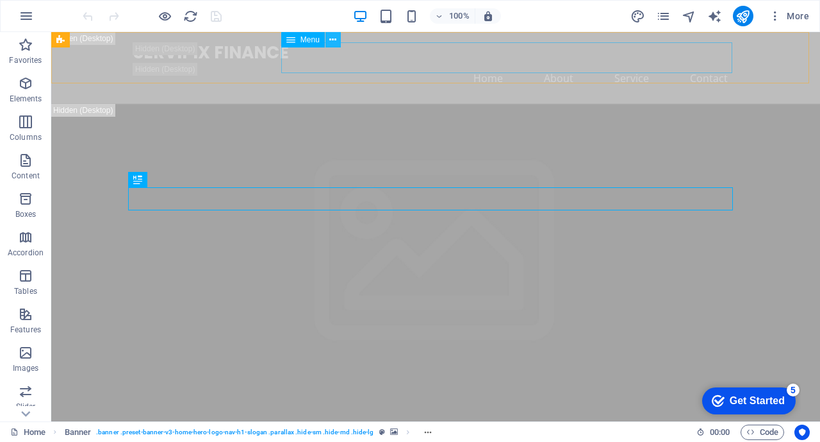
click at [332, 43] on icon at bounding box center [332, 39] width 7 height 13
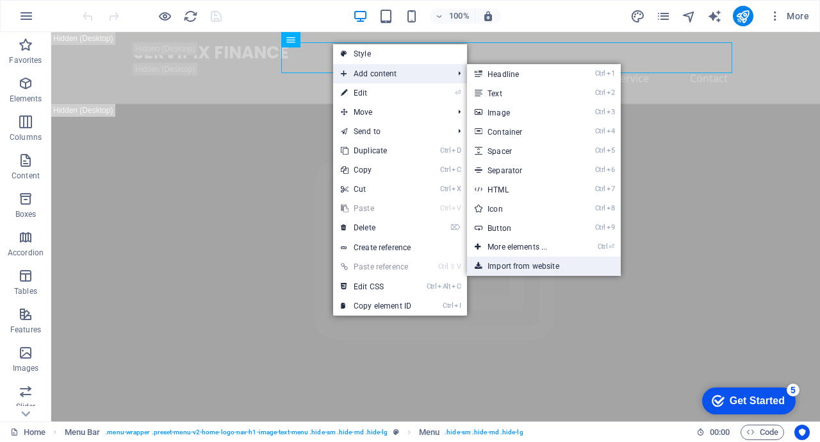
click at [511, 265] on link "Import from website" at bounding box center [544, 265] width 154 height 19
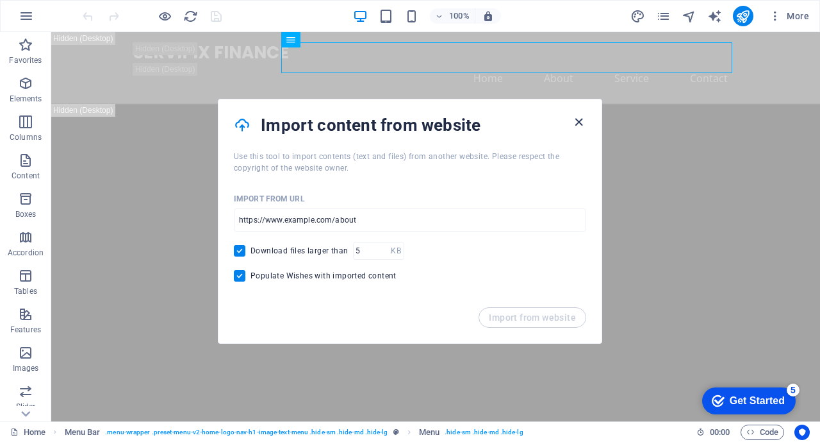
click at [581, 120] on icon "button" at bounding box center [579, 122] width 15 height 15
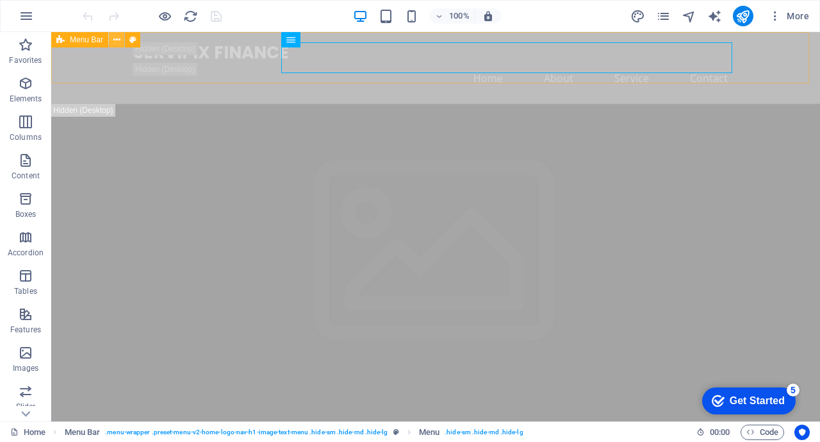
click at [118, 39] on icon at bounding box center [116, 39] width 7 height 13
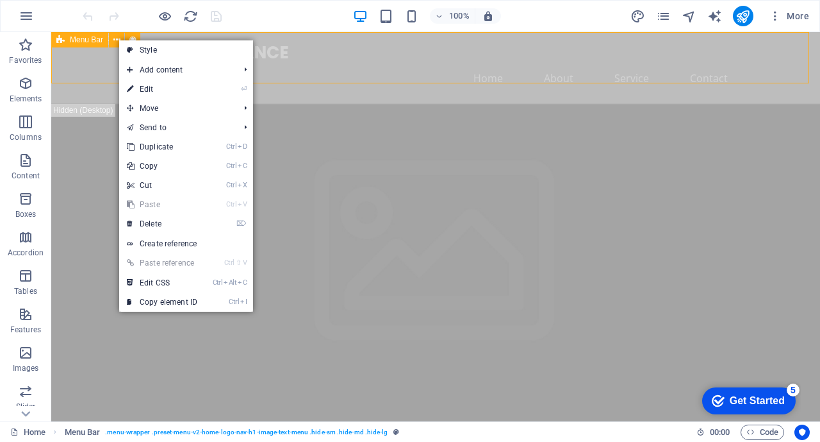
click at [75, 38] on span "Menu Bar" at bounding box center [86, 40] width 33 height 8
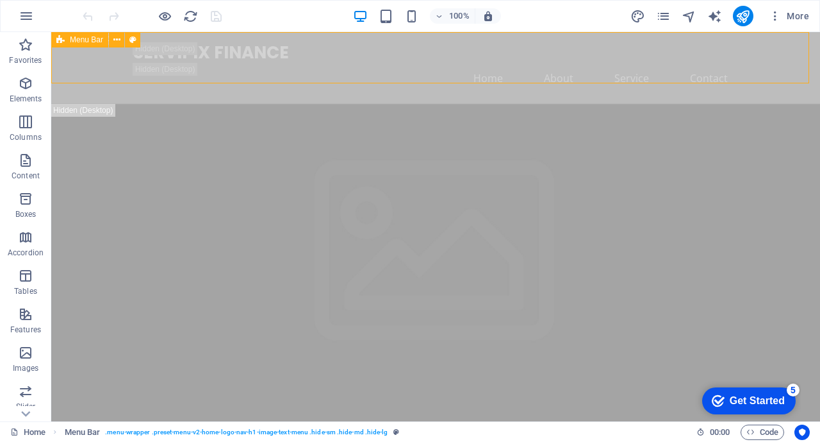
click at [75, 42] on span "Menu Bar" at bounding box center [86, 40] width 33 height 8
click at [70, 42] on span "Menu Bar" at bounding box center [86, 40] width 33 height 8
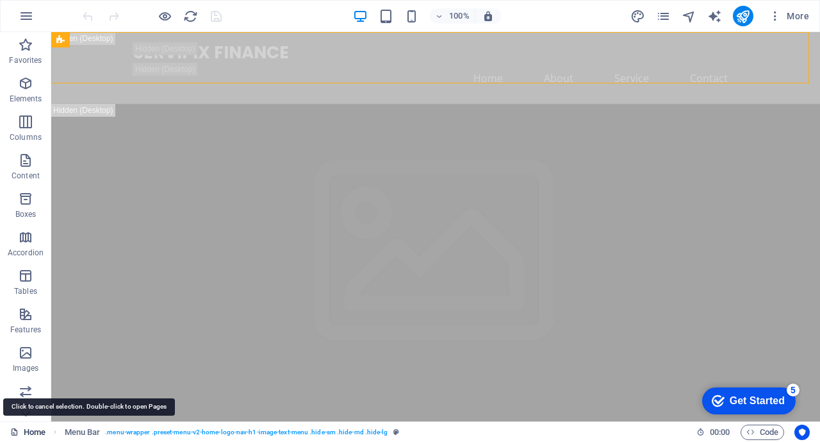
click at [37, 431] on link "Home" at bounding box center [27, 431] width 35 height 15
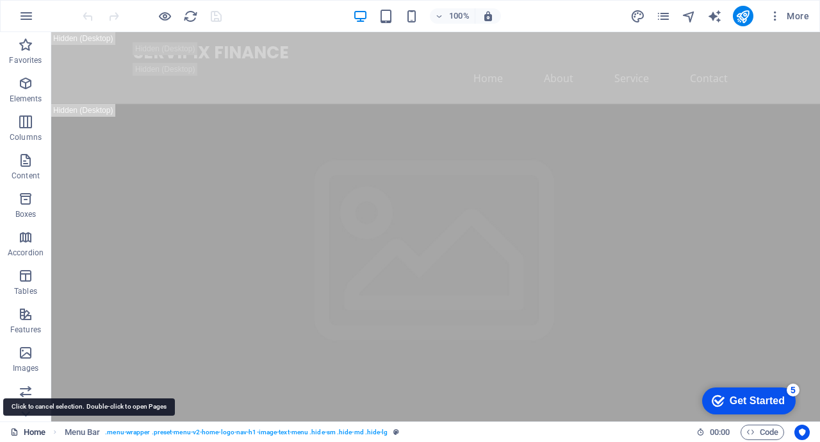
click at [37, 431] on link "Home" at bounding box center [27, 431] width 35 height 15
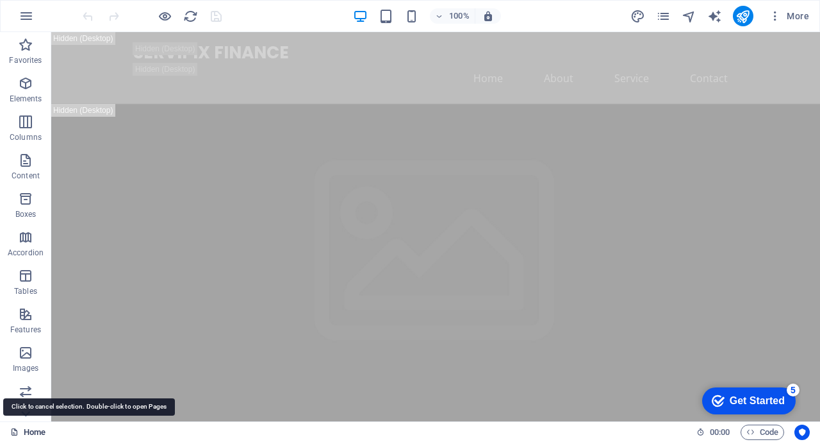
click at [37, 431] on link "Home" at bounding box center [27, 431] width 35 height 15
click at [37, 430] on link "Home" at bounding box center [27, 431] width 35 height 15
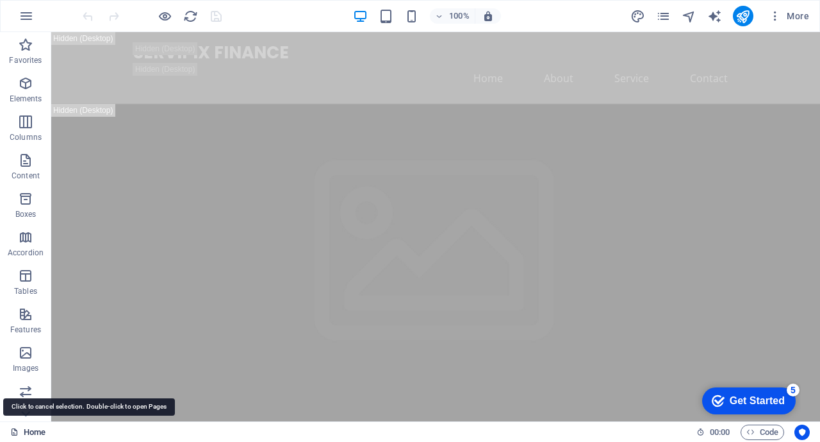
click at [37, 429] on link "Home" at bounding box center [27, 431] width 35 height 15
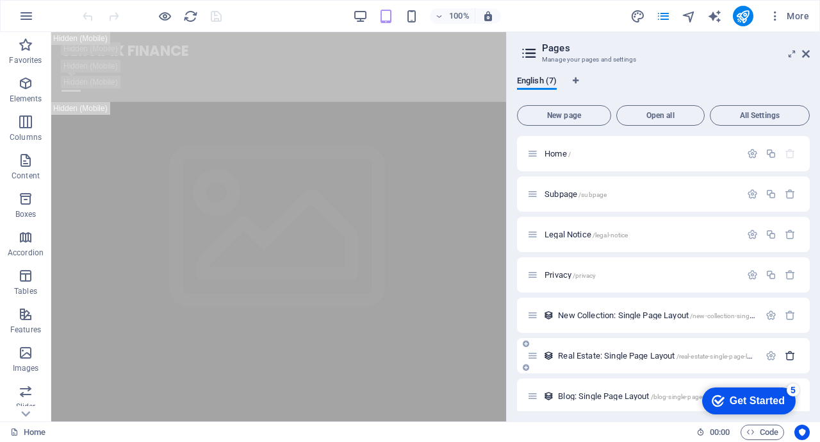
click at [788, 357] on icon "button" at bounding box center [790, 355] width 11 height 11
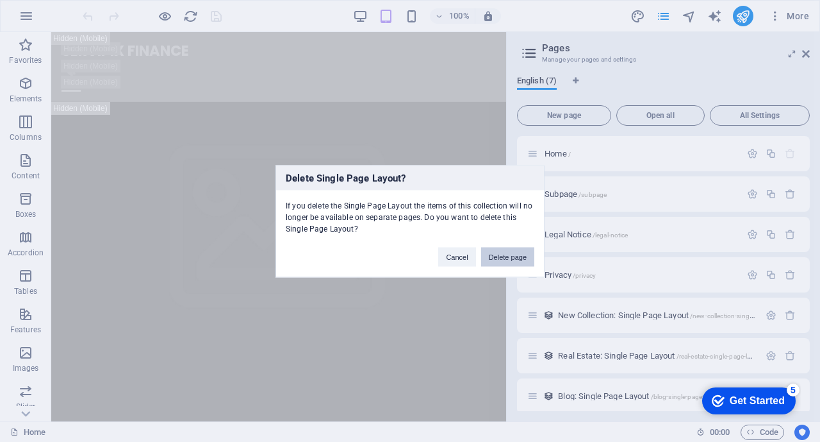
click at [511, 258] on button "Delete page" at bounding box center [507, 256] width 53 height 19
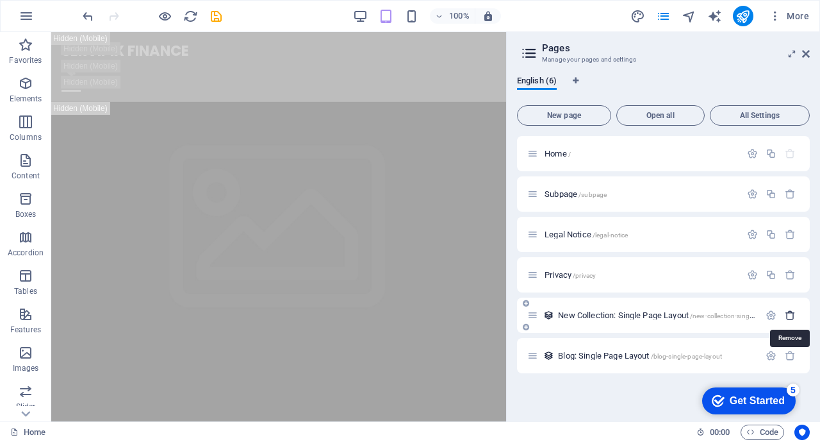
click at [789, 313] on icon "button" at bounding box center [790, 314] width 11 height 11
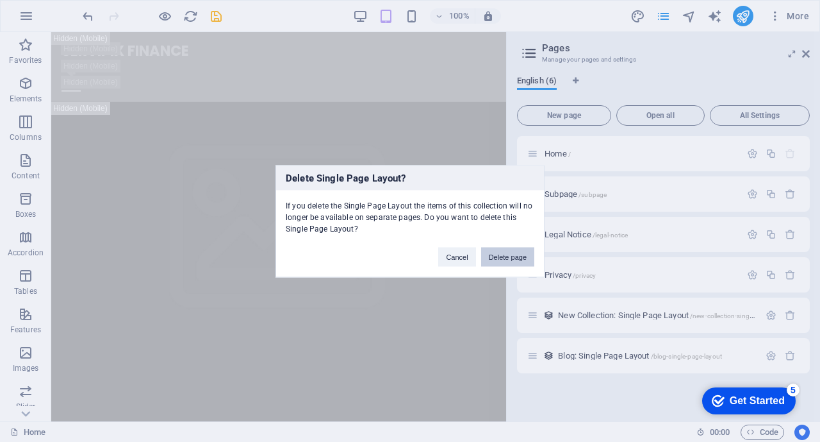
click at [520, 258] on button "Delete page" at bounding box center [507, 256] width 53 height 19
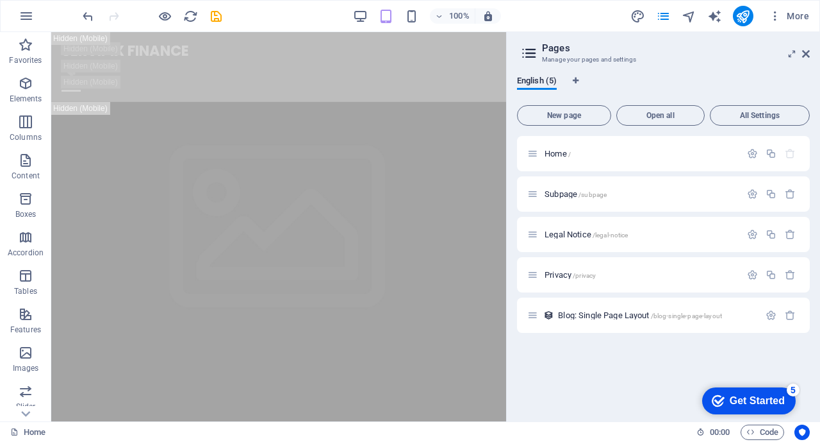
click at [514, 254] on div "English (5) New page Open all All Settings Home / Subpage /subpage Legal Notice…" at bounding box center [663, 243] width 313 height 356
click at [793, 315] on icon "button" at bounding box center [790, 314] width 11 height 11
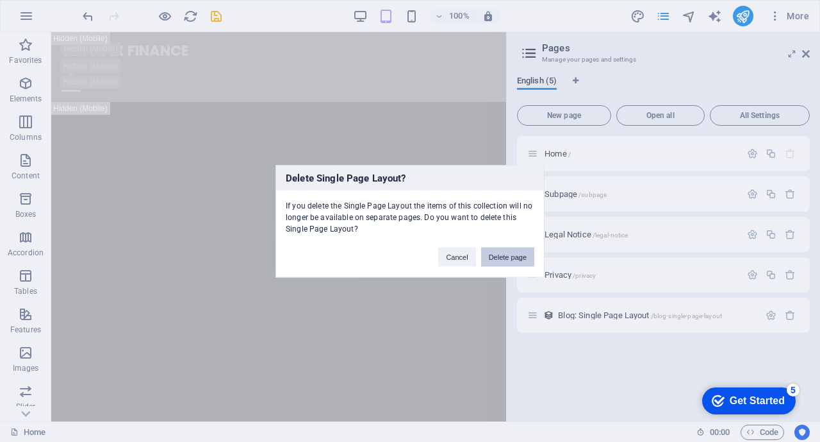
click at [506, 256] on button "Delete page" at bounding box center [507, 256] width 53 height 19
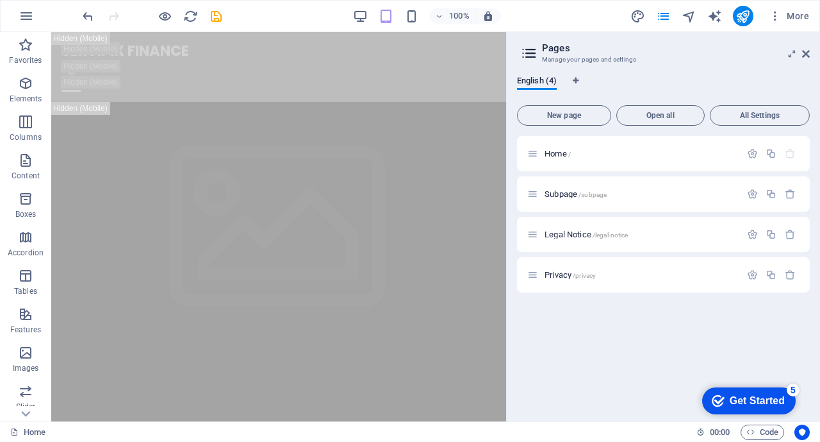
click at [507, 254] on div at bounding box center [508, 226] width 3 height 389
click at [790, 275] on icon "button" at bounding box center [790, 274] width 11 height 11
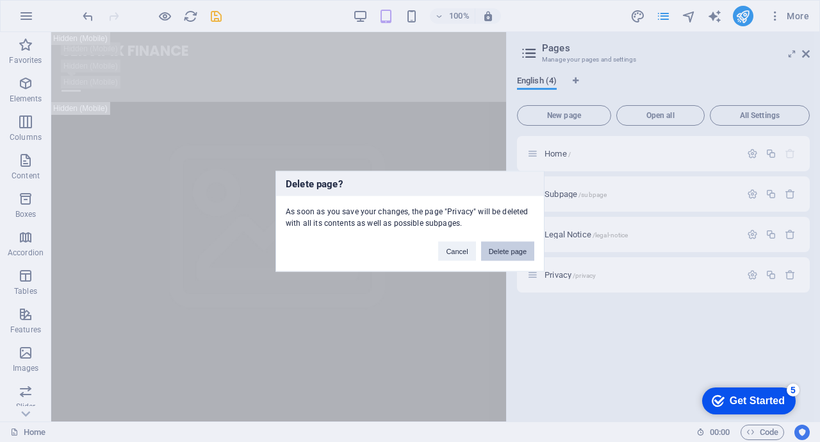
click at [515, 252] on button "Delete page" at bounding box center [507, 250] width 53 height 19
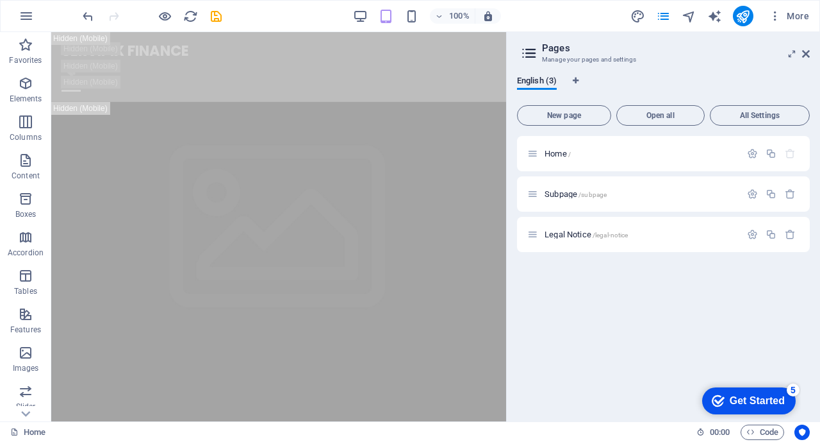
click at [511, 254] on div "English (3) New page Open all All Settings Home / Subpage /subpage Legal Notice…" at bounding box center [663, 243] width 313 height 356
click at [793, 232] on icon "button" at bounding box center [790, 234] width 11 height 11
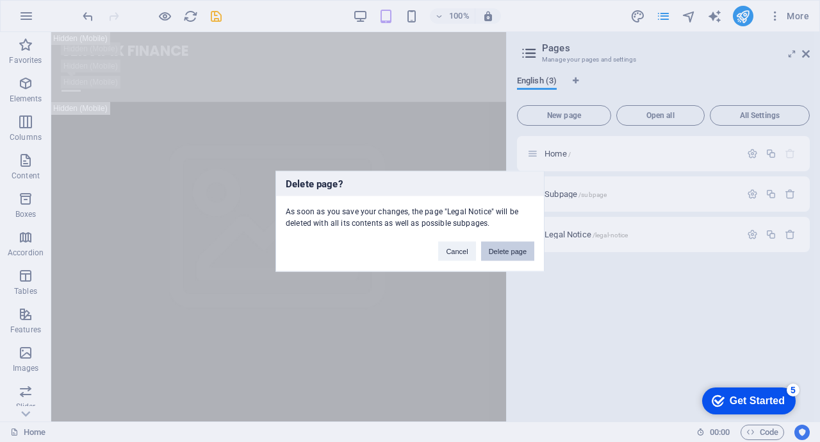
click at [520, 251] on button "Delete page" at bounding box center [507, 250] width 53 height 19
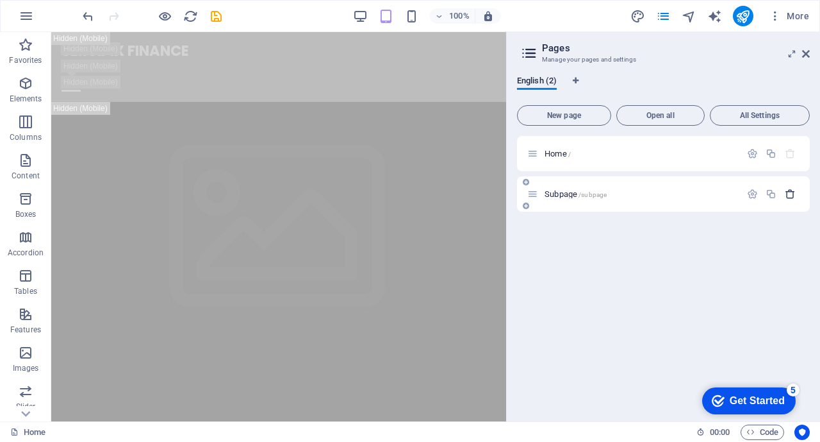
click at [790, 194] on icon "button" at bounding box center [790, 193] width 11 height 11
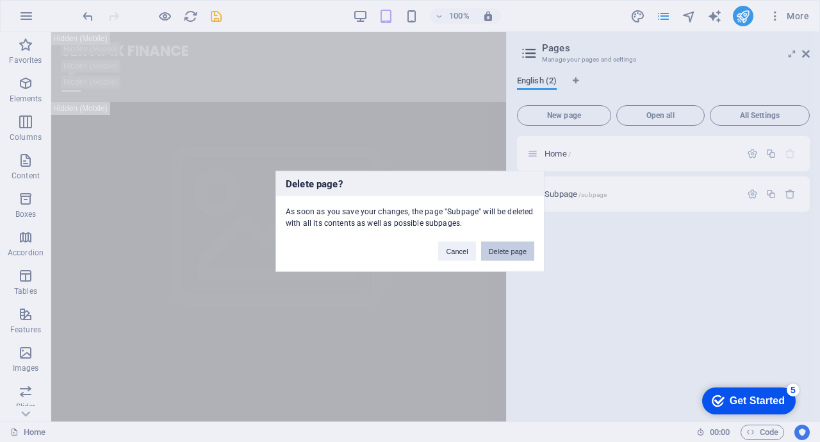
click at [516, 251] on button "Delete page" at bounding box center [507, 250] width 53 height 19
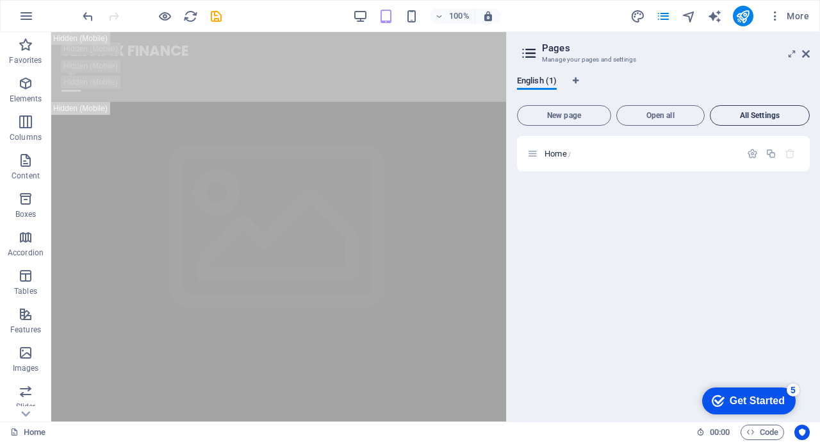
click at [788, 114] on span "All Settings" at bounding box center [760, 115] width 88 height 8
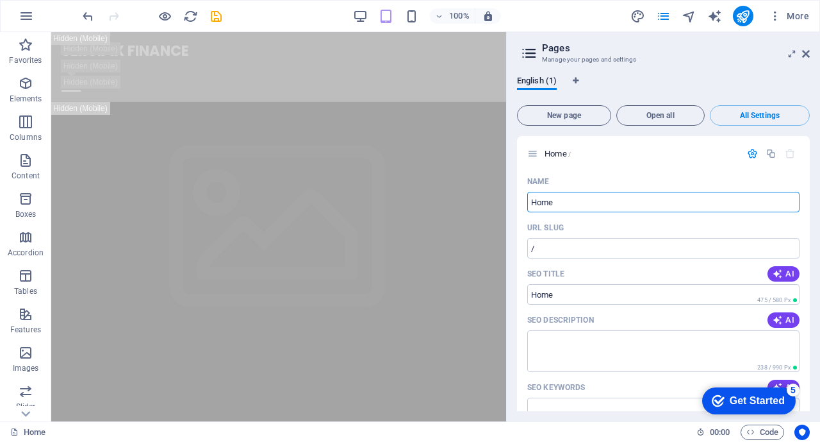
click at [509, 313] on div at bounding box center [508, 226] width 3 height 389
click at [743, 151] on button "button" at bounding box center [752, 153] width 19 height 11
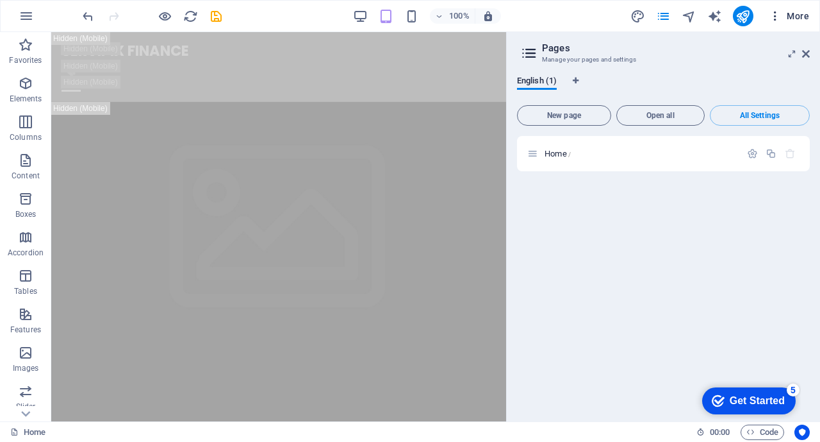
click at [776, 19] on icon "button" at bounding box center [775, 16] width 13 height 13
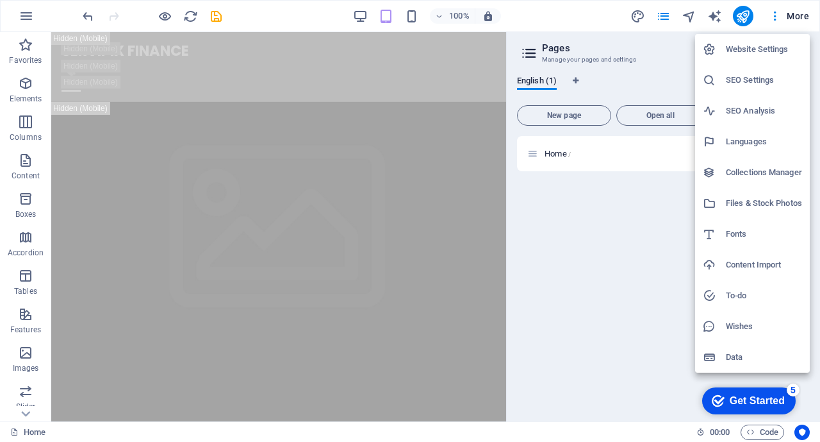
click at [798, 16] on div at bounding box center [410, 221] width 820 height 442
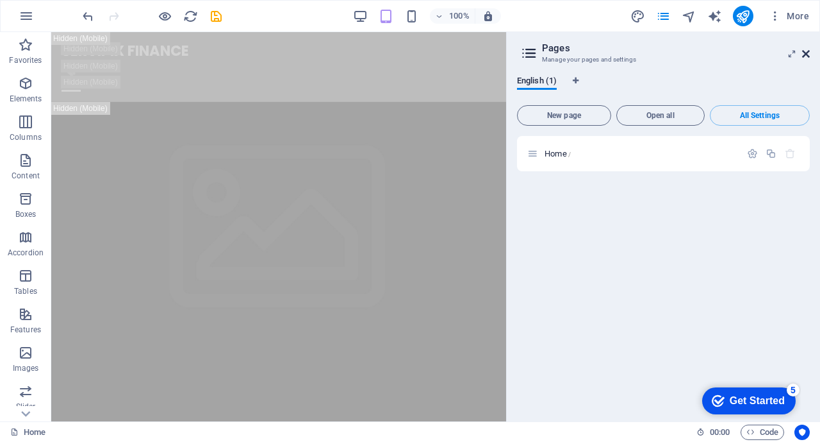
click at [805, 55] on icon at bounding box center [806, 54] width 8 height 10
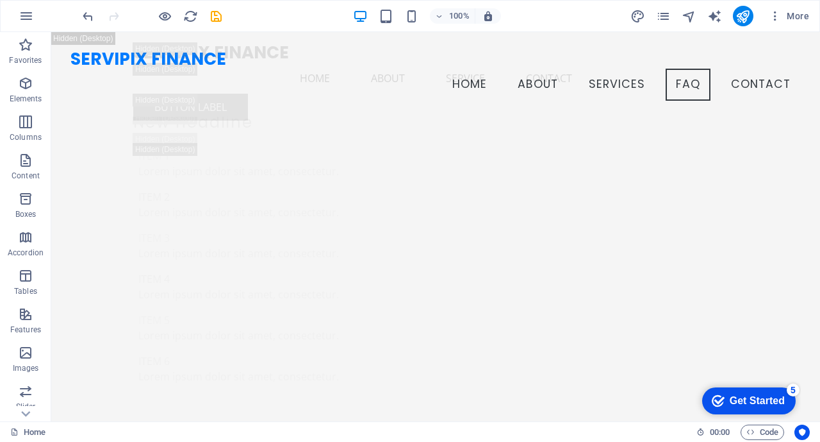
scroll to position [8259, 0]
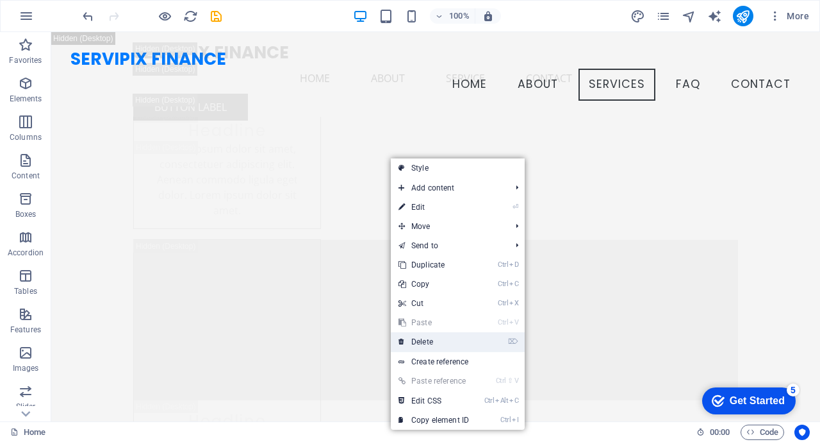
click at [426, 342] on link "⌦ Delete" at bounding box center [434, 341] width 86 height 19
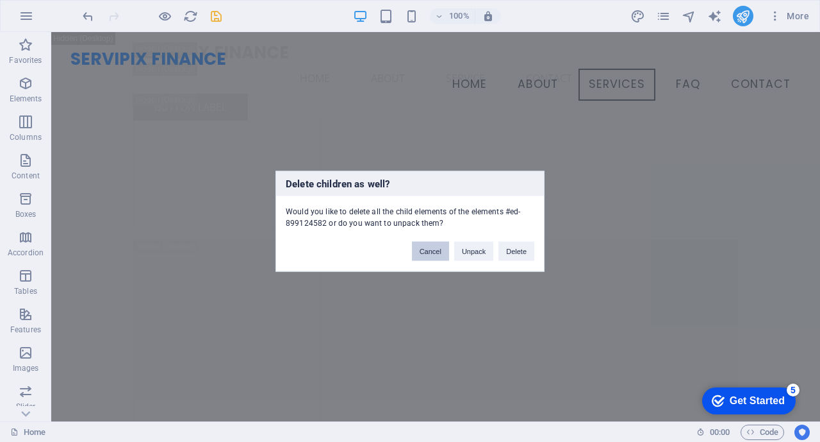
click at [427, 254] on button "Cancel" at bounding box center [430, 250] width 37 height 19
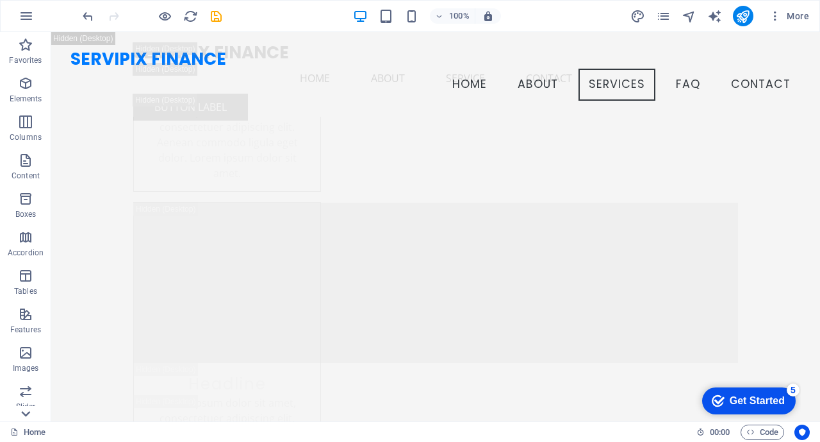
click at [21, 49] on icon at bounding box center [26, 40] width 18 height 18
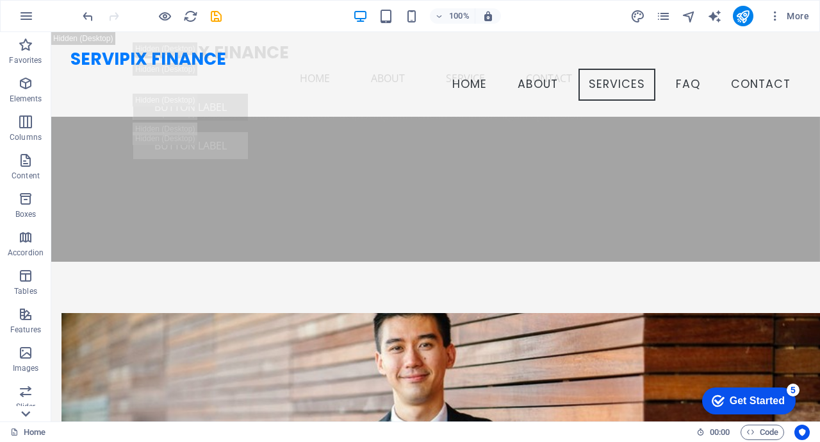
scroll to position [188, 0]
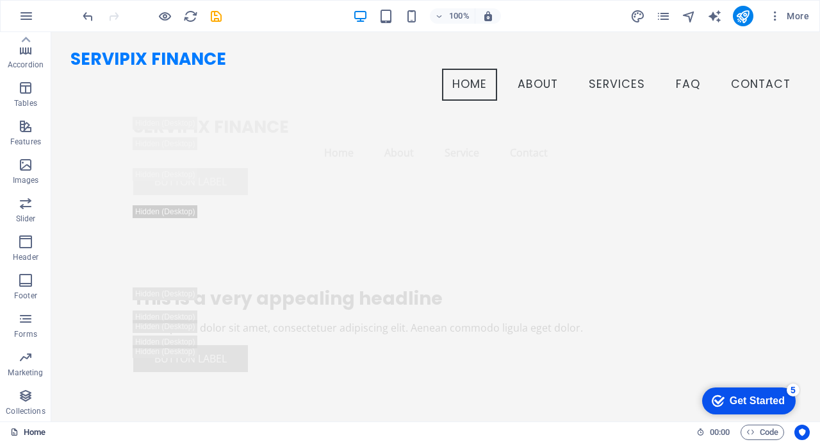
click at [27, 433] on link "Home" at bounding box center [27, 431] width 35 height 15
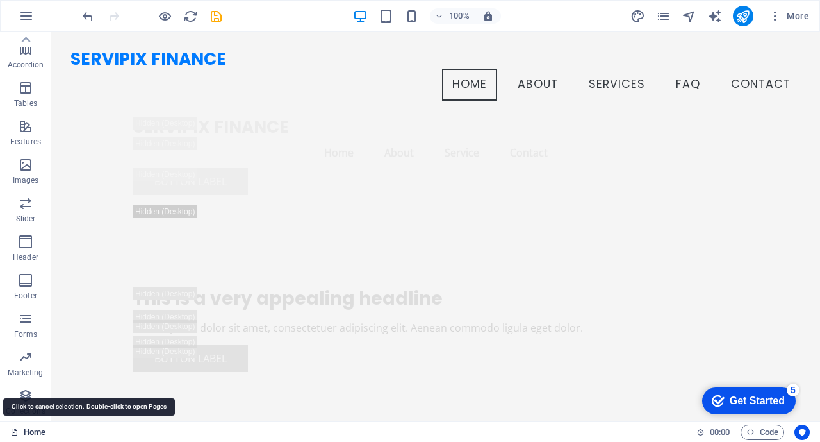
scroll to position [1684, 0]
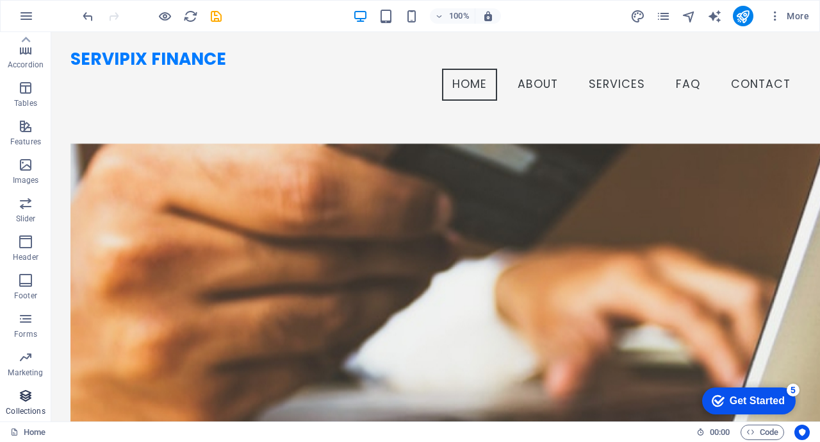
click at [21, 396] on icon "button" at bounding box center [25, 395] width 15 height 15
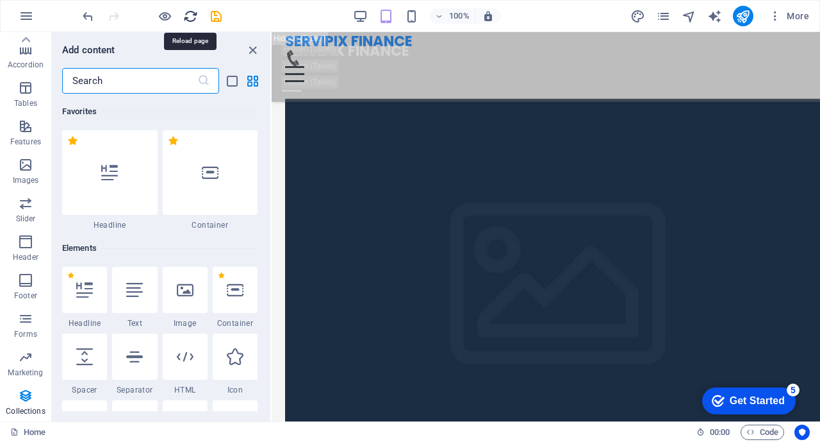
scroll to position [11730, 0]
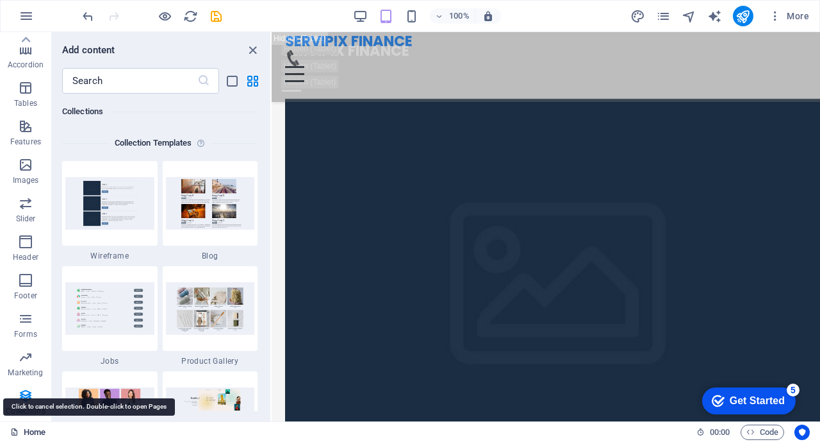
click at [28, 432] on link "Home" at bounding box center [27, 431] width 35 height 15
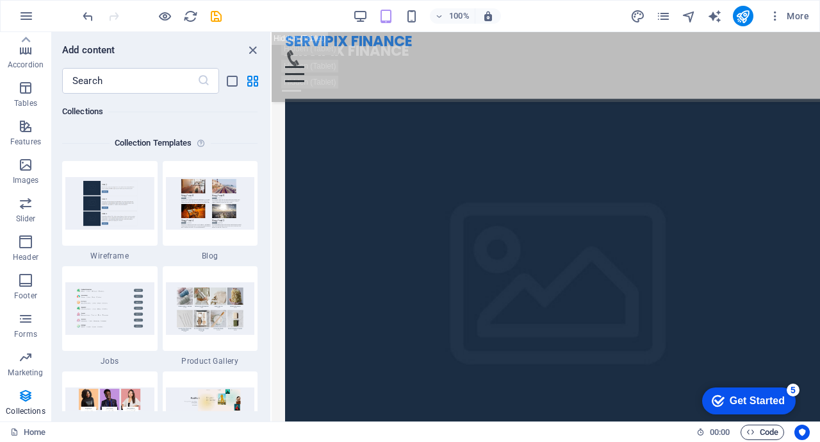
click at [767, 433] on span "Code" at bounding box center [763, 431] width 32 height 15
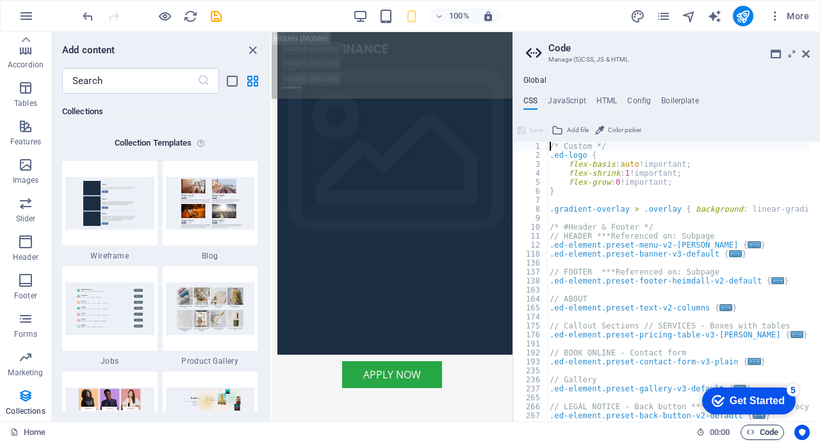
scroll to position [1683, 0]
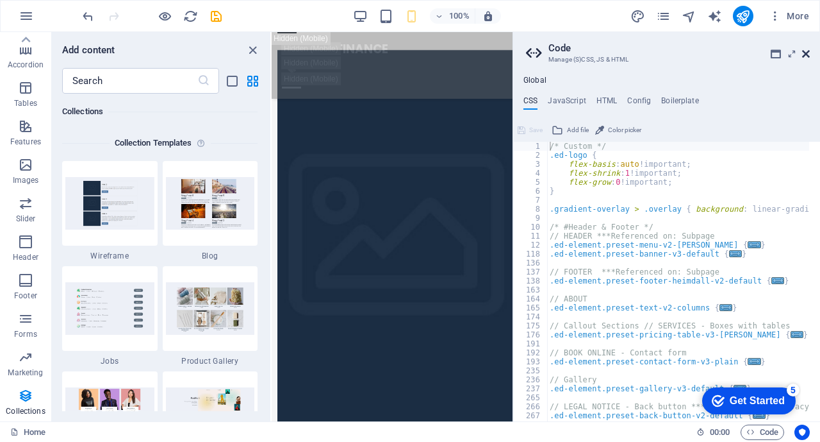
click at [805, 56] on icon at bounding box center [806, 54] width 8 height 10
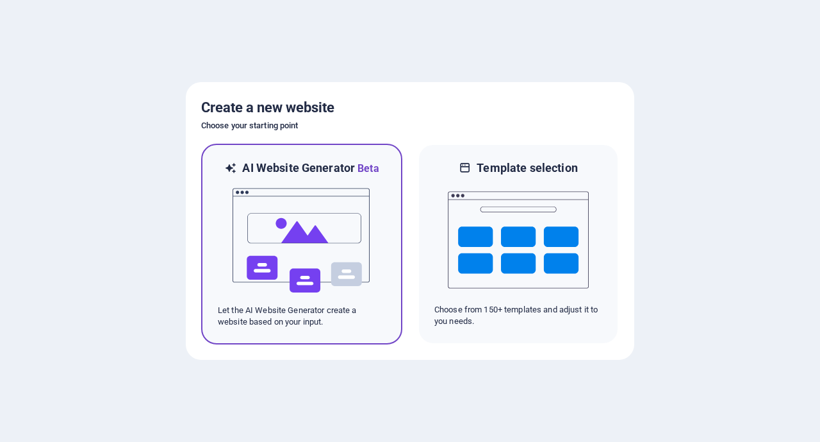
click at [311, 229] on img at bounding box center [301, 240] width 141 height 128
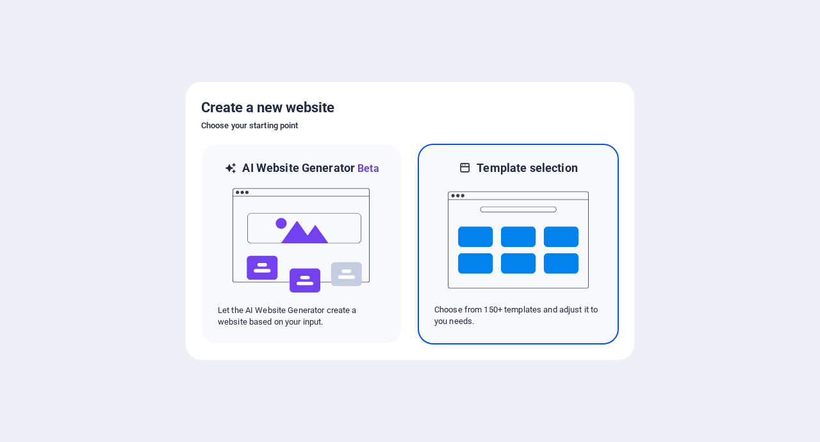
click at [519, 238] on img at bounding box center [518, 240] width 141 height 128
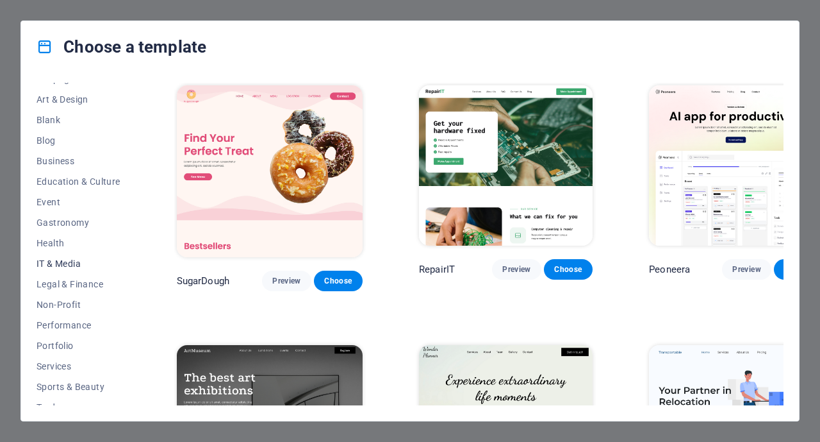
scroll to position [140, 0]
click at [67, 361] on span "Services" at bounding box center [79, 363] width 84 height 10
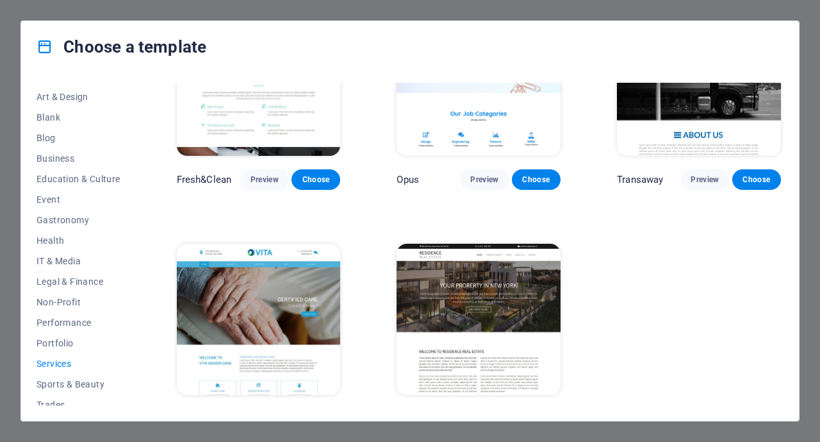
scroll to position [1298, 0]
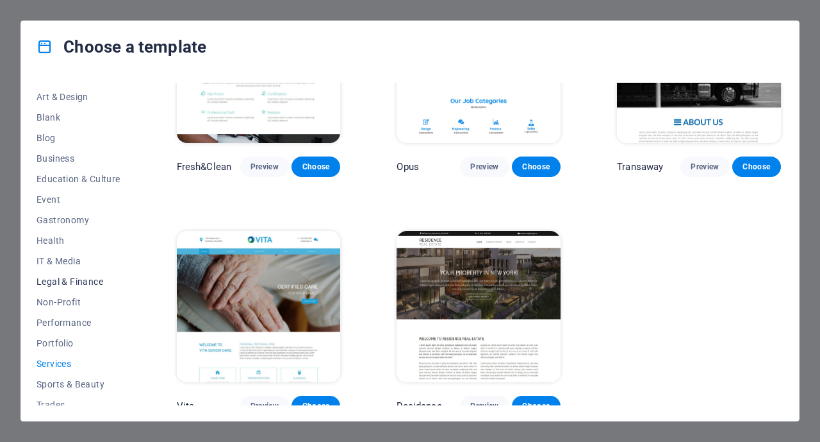
click at [68, 282] on span "Legal & Finance" at bounding box center [79, 281] width 84 height 10
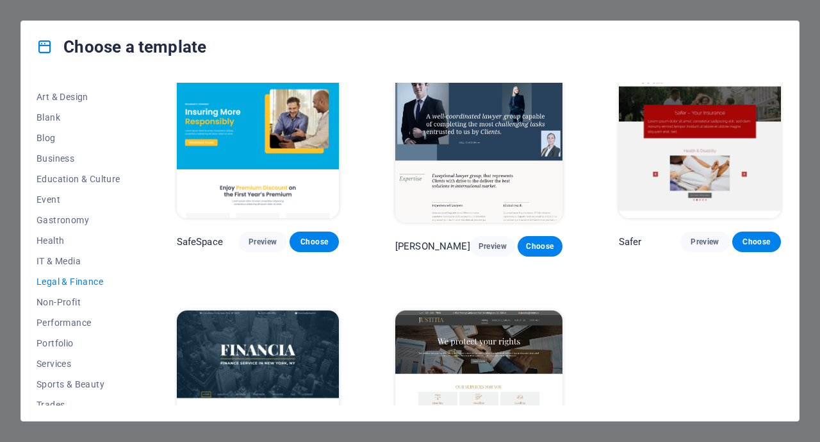
scroll to position [0, 0]
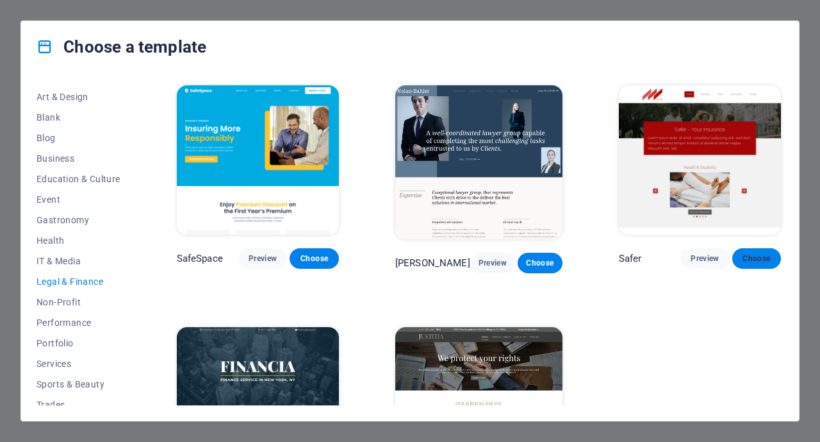
click at [757, 259] on span "Choose" at bounding box center [757, 258] width 28 height 10
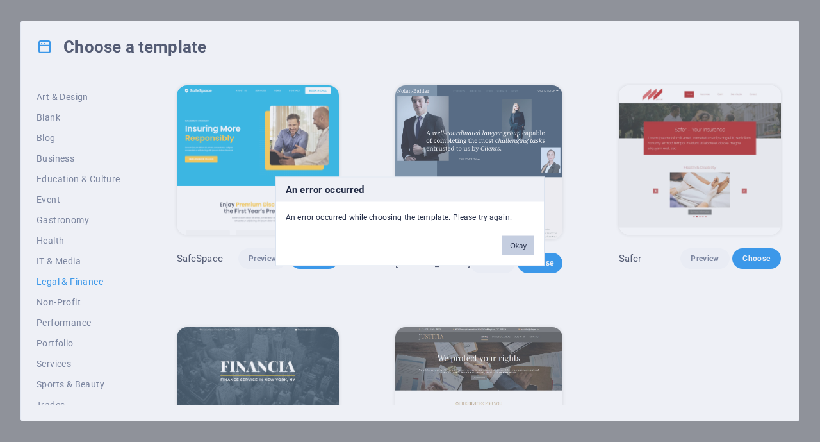
click at [519, 244] on button "Okay" at bounding box center [518, 244] width 32 height 19
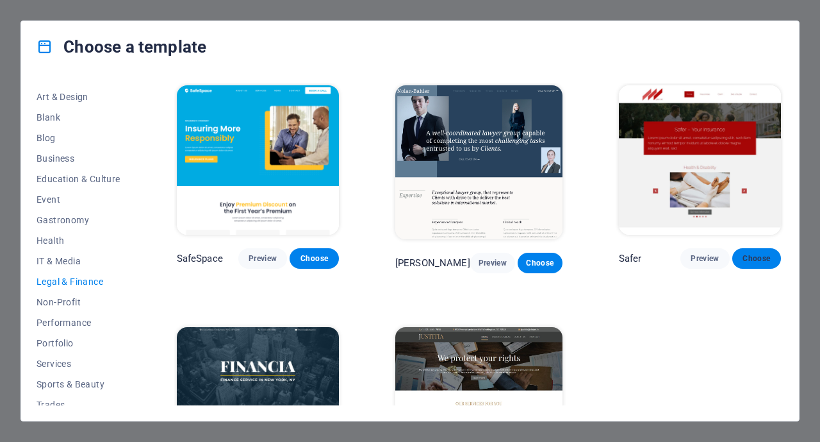
click at [754, 260] on span "Choose" at bounding box center [757, 258] width 28 height 10
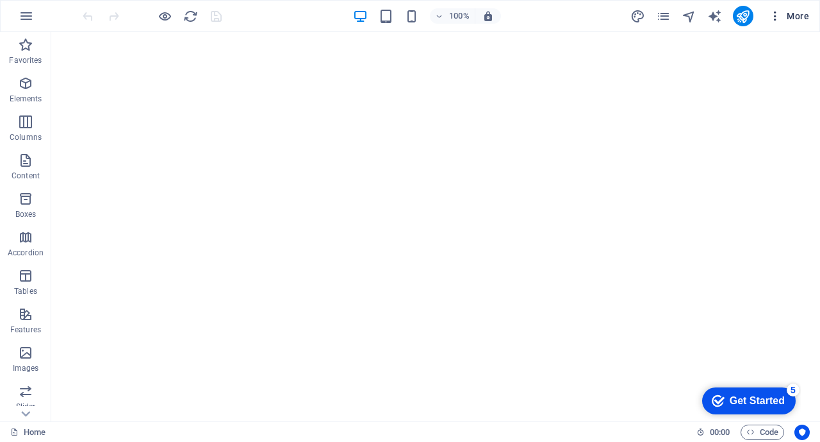
click at [795, 17] on span "More" at bounding box center [789, 16] width 40 height 13
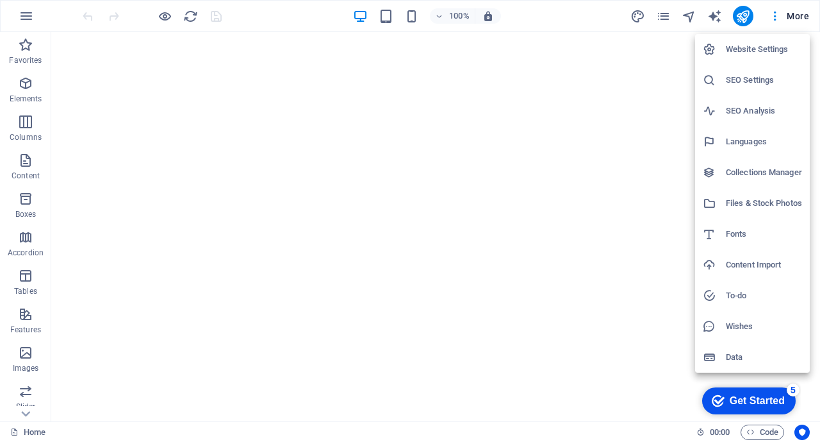
click at [28, 14] on div at bounding box center [410, 221] width 820 height 442
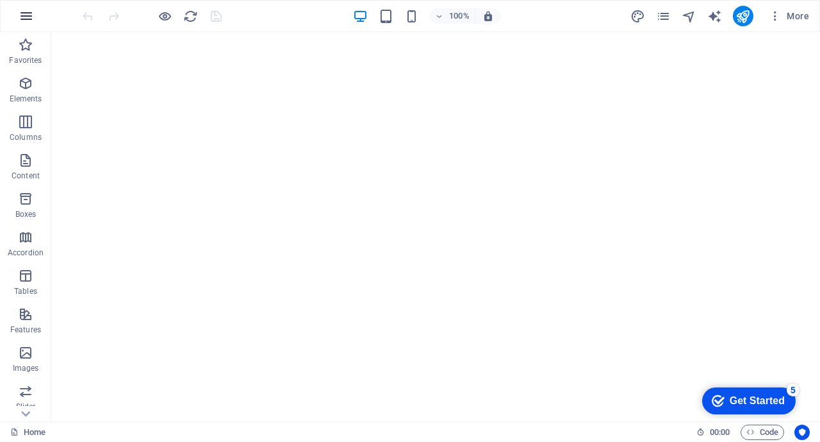
click at [25, 12] on icon "button" at bounding box center [26, 15] width 15 height 15
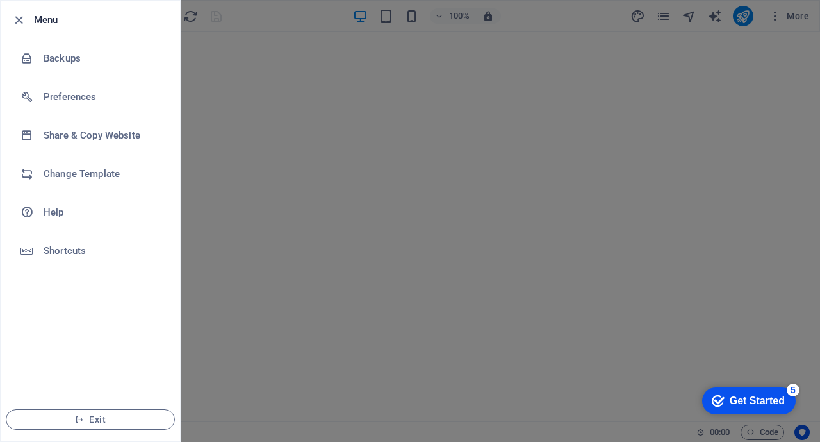
click at [252, 28] on div at bounding box center [410, 221] width 820 height 442
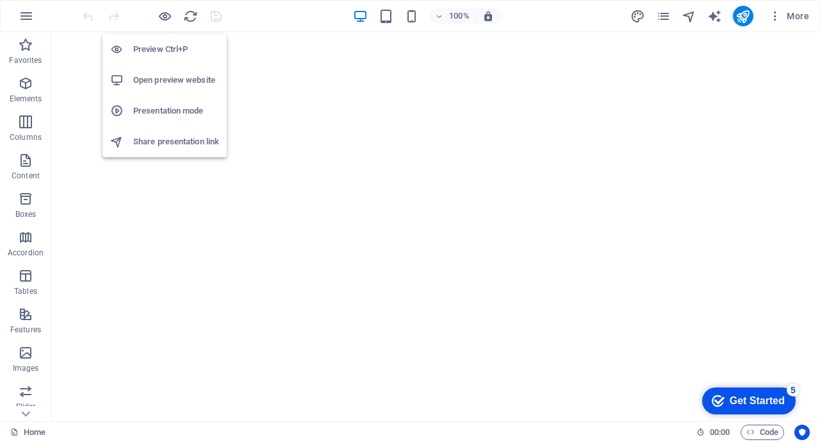
click at [165, 78] on h6 "Open preview website" at bounding box center [176, 79] width 86 height 15
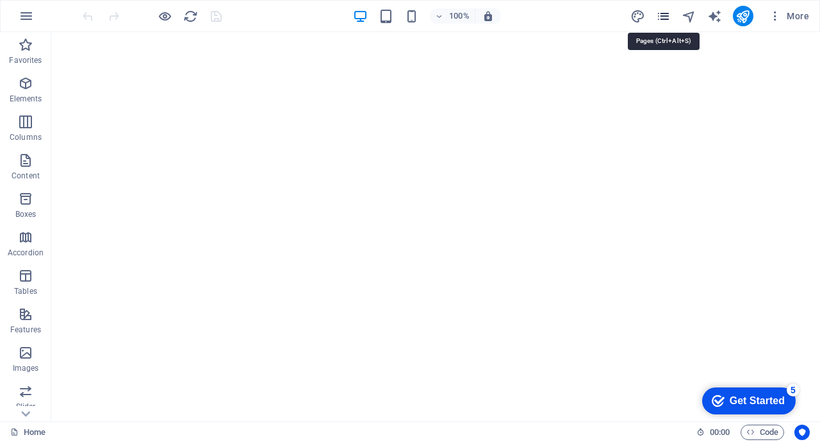
click at [662, 17] on icon "pages" at bounding box center [663, 16] width 15 height 15
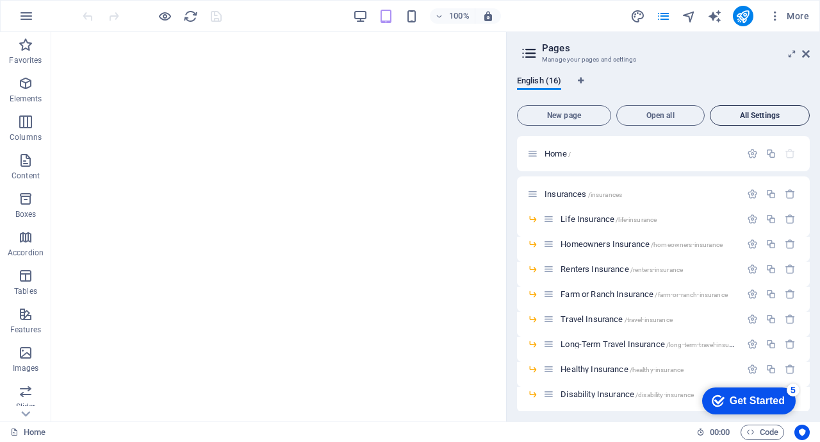
click at [754, 117] on span "All Settings" at bounding box center [760, 115] width 88 height 8
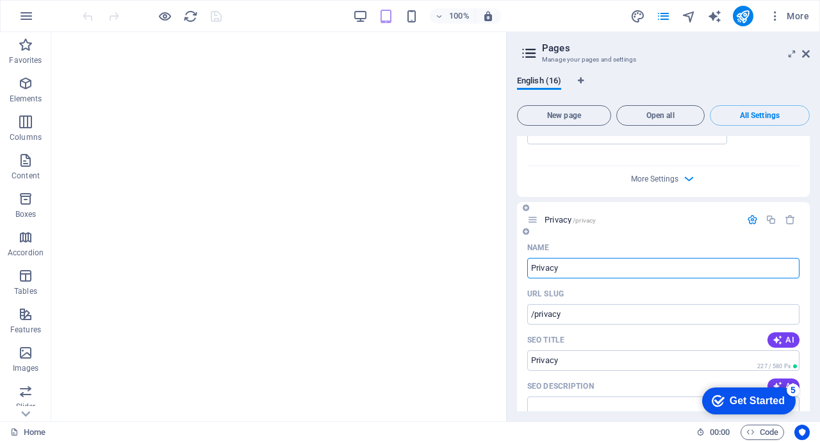
scroll to position [7509, 0]
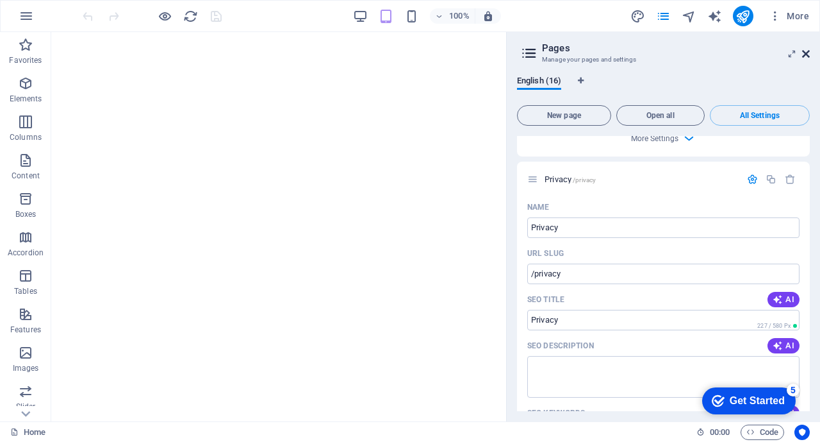
click at [807, 53] on icon at bounding box center [806, 54] width 8 height 10
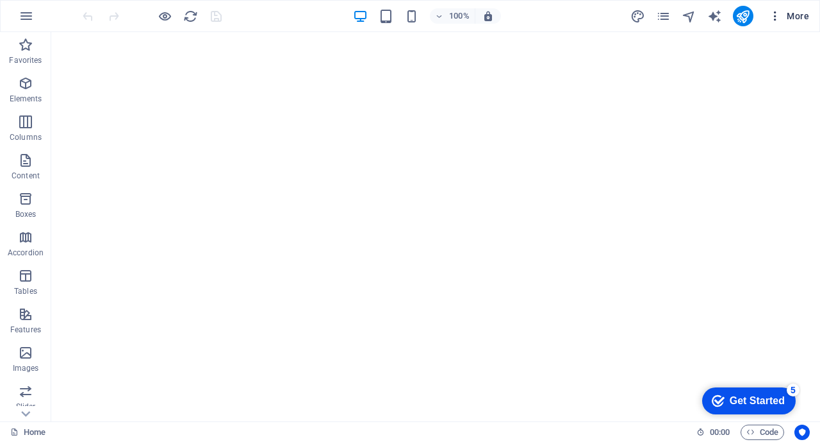
click at [800, 17] on span "More" at bounding box center [789, 16] width 40 height 13
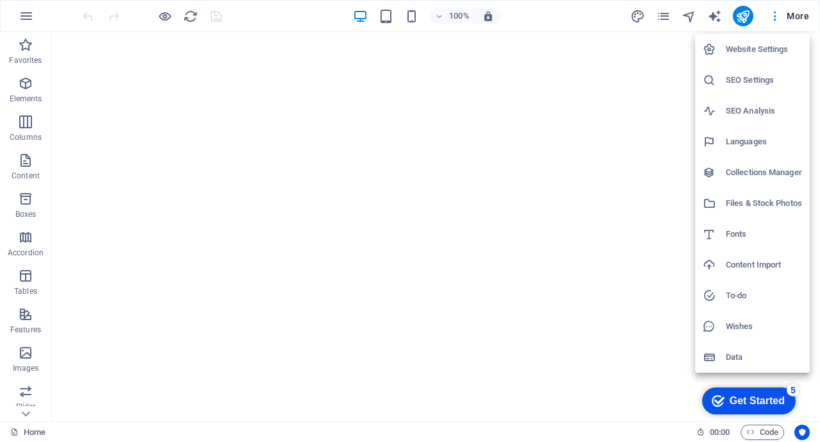
click at [670, 42] on div at bounding box center [410, 221] width 820 height 442
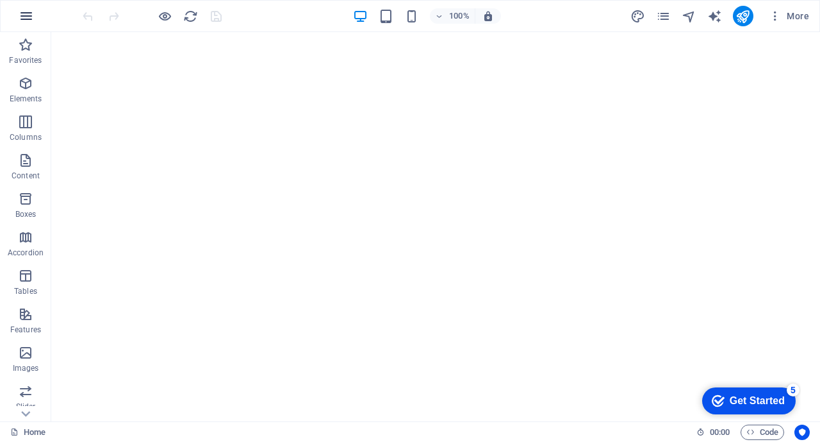
click at [29, 19] on icon "button" at bounding box center [26, 15] width 15 height 15
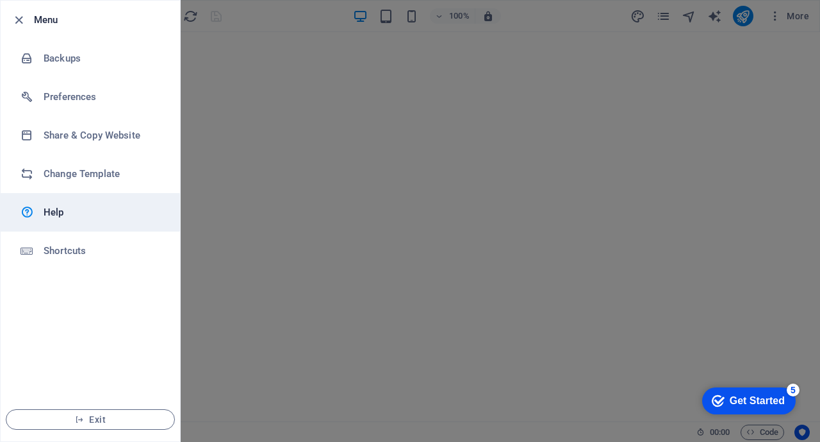
click at [58, 213] on h6 "Help" at bounding box center [103, 211] width 119 height 15
